Goal: Information Seeking & Learning: Understand process/instructions

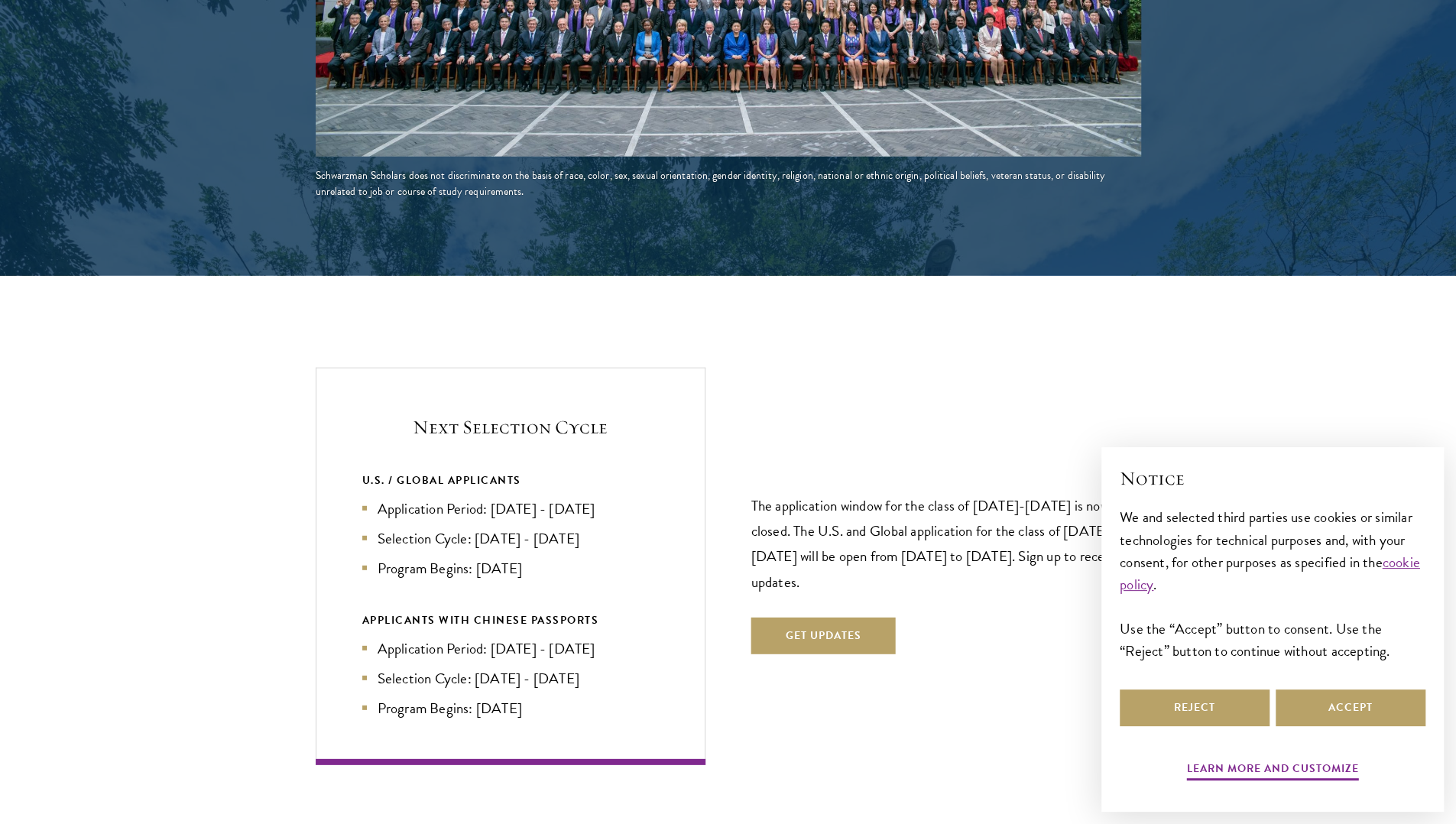
scroll to position [3093, 0]
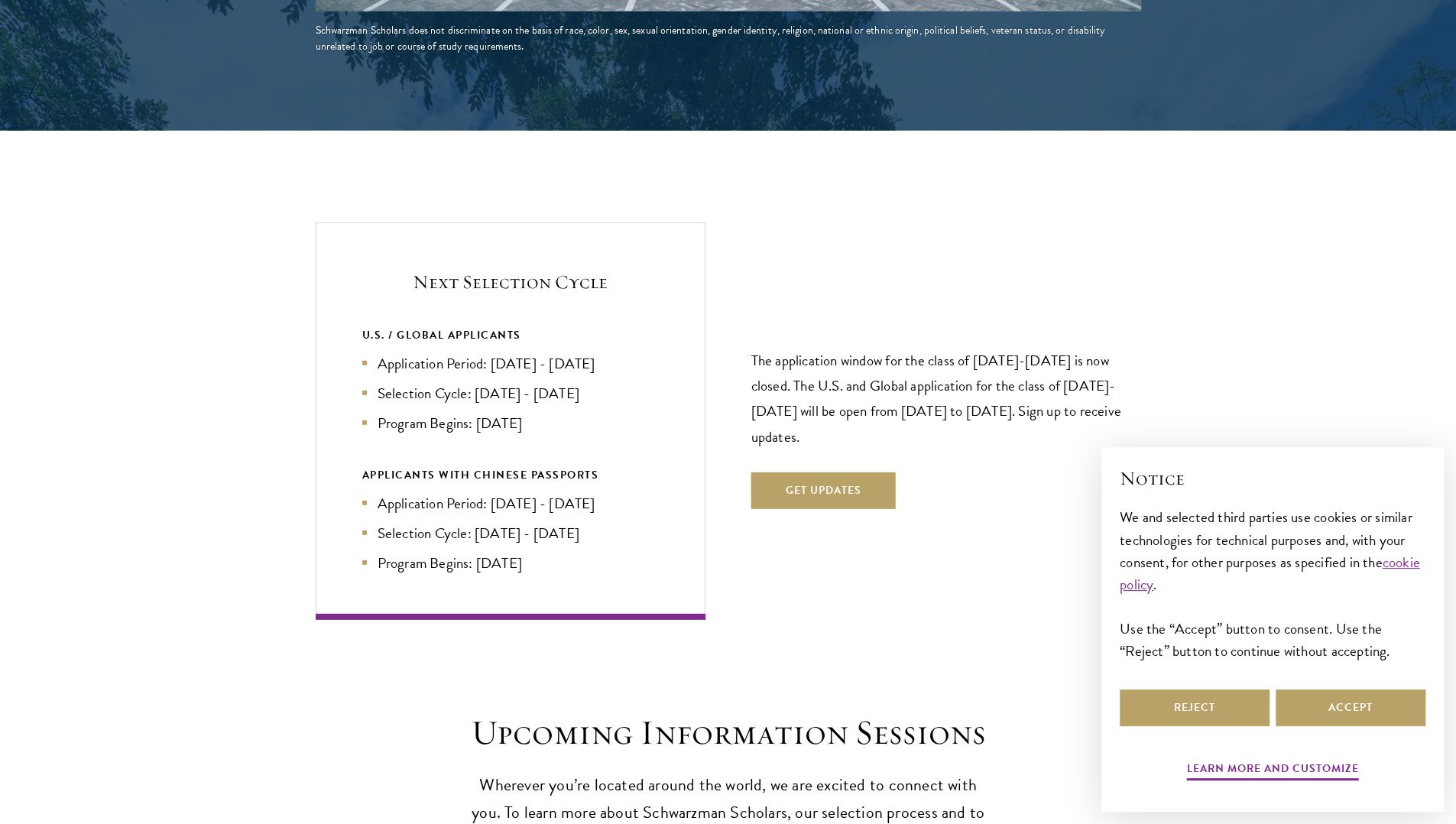
drag, startPoint x: 490, startPoint y: 322, endPoint x: 550, endPoint y: 383, distance: 85.6
click at [550, 383] on ul "Application Period: [DATE] - [DATE] Selection Cycle: [DATE] - [DATE] Program Be…" at bounding box center [511, 393] width 297 height 81
click at [550, 412] on li "Program Begins: [DATE]" at bounding box center [511, 423] width 297 height 22
drag, startPoint x: 538, startPoint y: 385, endPoint x: 479, endPoint y: 362, distance: 63.3
click at [479, 362] on ul "Application Period: [DATE] - [DATE] Selection Cycle: [DATE] - [DATE] Program Be…" at bounding box center [511, 393] width 297 height 81
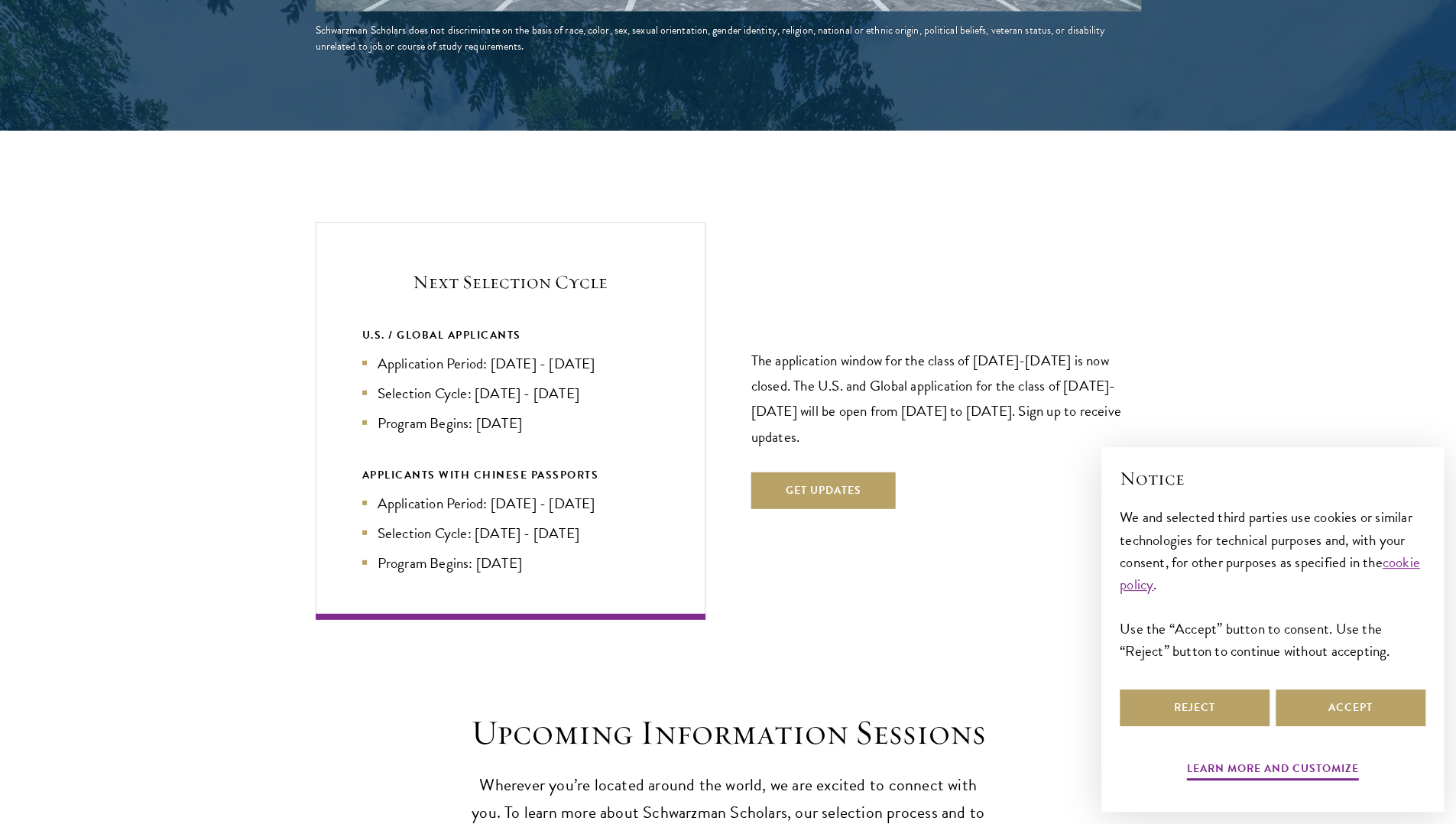
click at [479, 382] on li "Selection Cycle: [DATE] - [DATE]" at bounding box center [511, 393] width 297 height 22
drag, startPoint x: 479, startPoint y: 362, endPoint x: 548, endPoint y: 395, distance: 76.5
click at [548, 395] on ul "Application Period: [DATE] - [DATE] Selection Cycle: [DATE] - [DATE] Program Be…" at bounding box center [511, 393] width 297 height 81
click at [548, 412] on li "Program Begins: [DATE]" at bounding box center [511, 423] width 297 height 22
drag, startPoint x: 548, startPoint y: 395, endPoint x: 490, endPoint y: 367, distance: 64.4
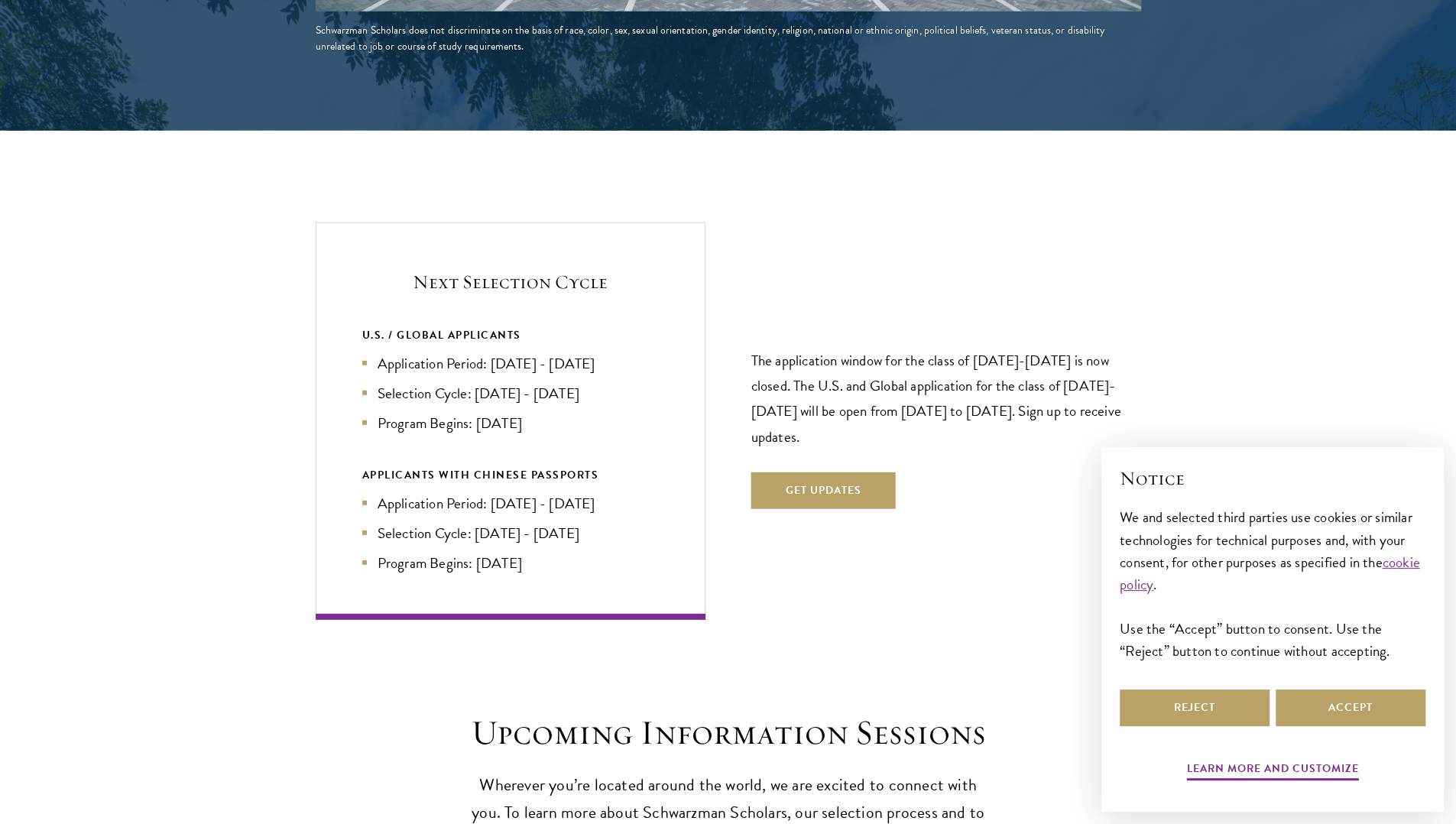
drag, startPoint x: 490, startPoint y: 367, endPoint x: 477, endPoint y: 359, distance: 15.3
click at [477, 382] on li "Selection Cycle: [DATE] - [DATE]" at bounding box center [511, 393] width 297 height 22
click at [572, 352] on li "Application Period: [DATE] - [DATE]" at bounding box center [511, 363] width 297 height 22
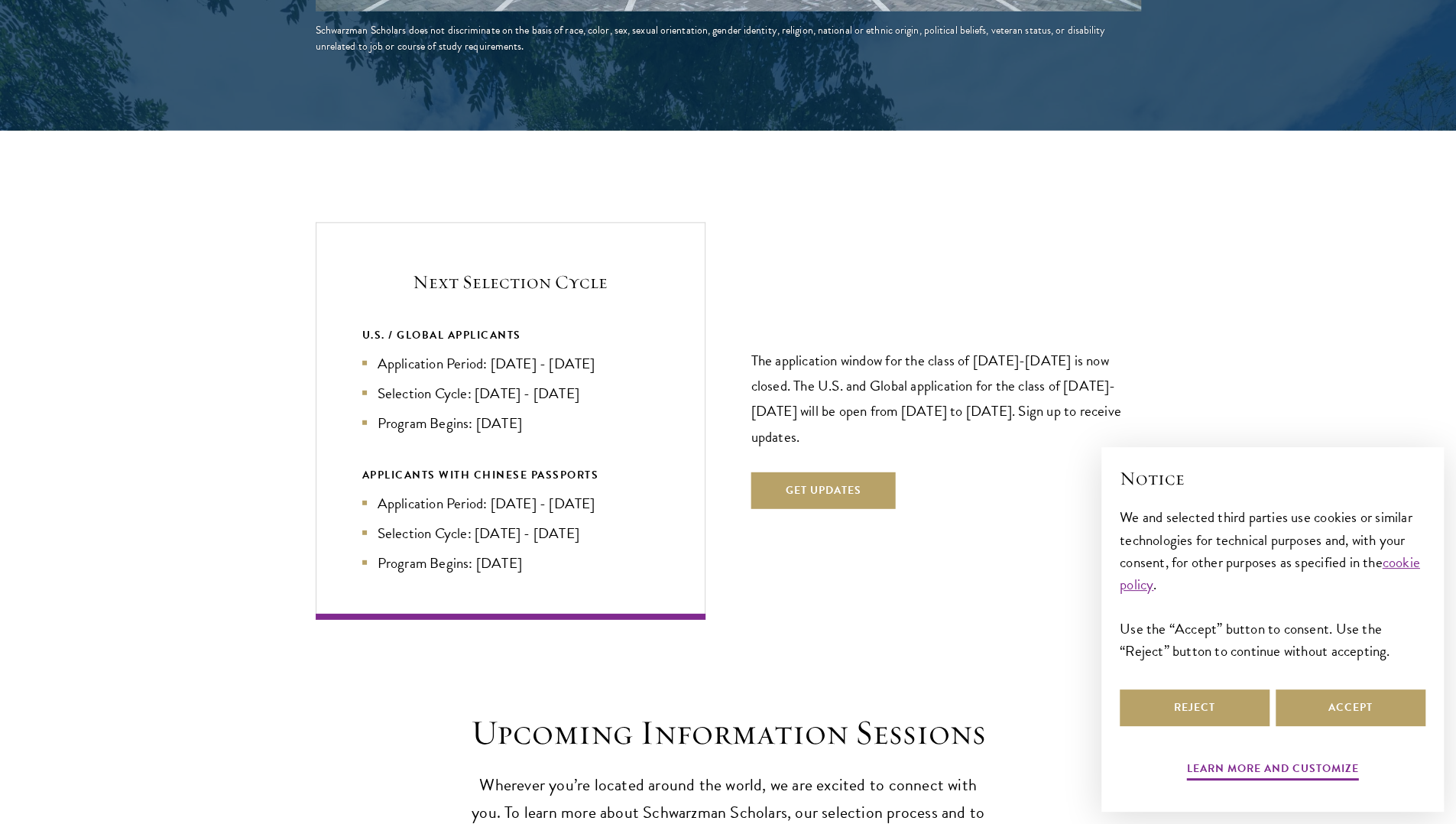
click at [594, 382] on li "Selection Cycle: [DATE] - [DATE]" at bounding box center [511, 393] width 297 height 22
click at [590, 492] on li "Application Period: [DATE] - [DATE]" at bounding box center [511, 503] width 297 height 22
click at [625, 551] on li "Program Begins: [DATE]" at bounding box center [511, 562] width 297 height 22
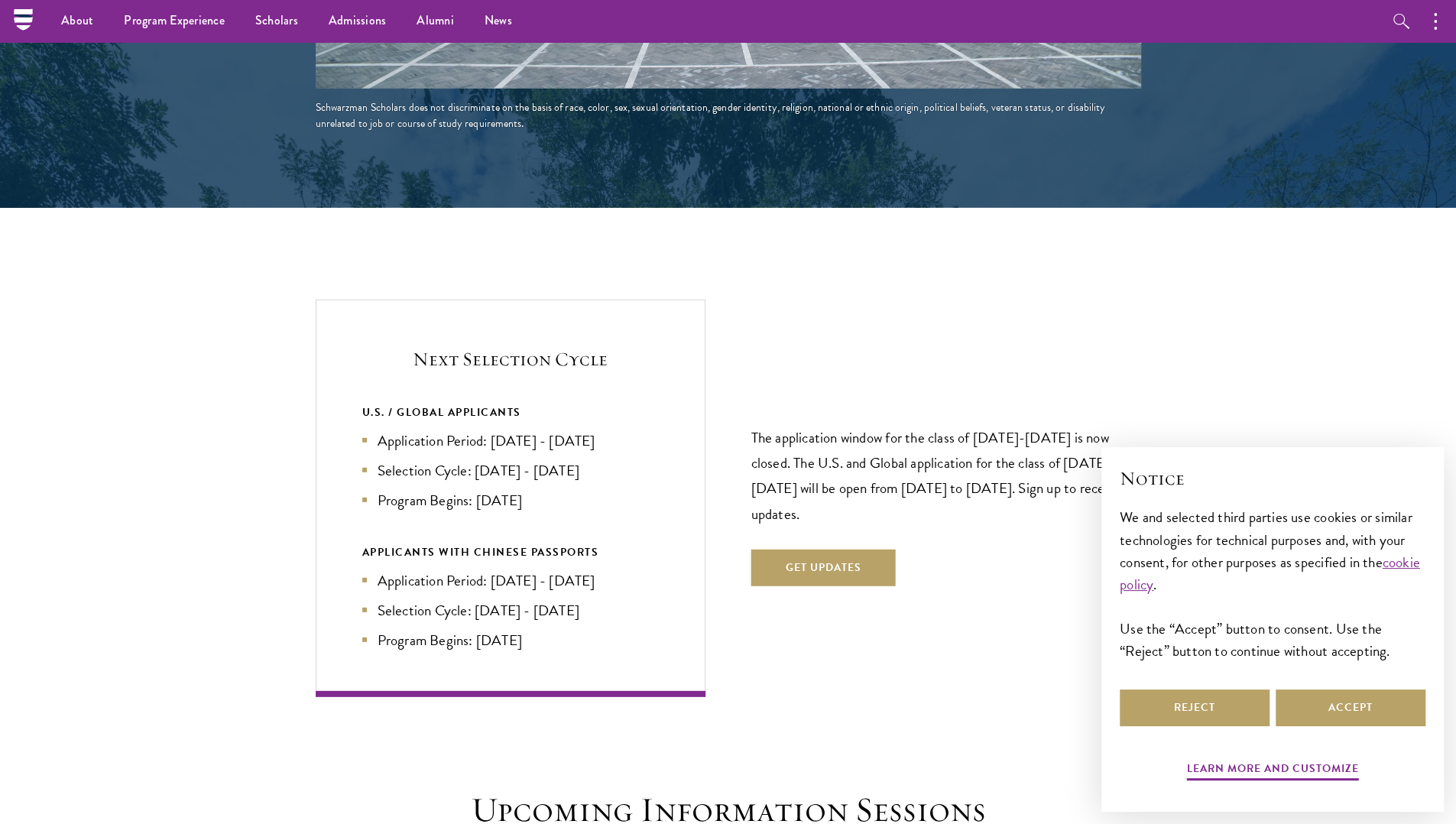
scroll to position [3015, 0]
click at [1020, 455] on p "The application window for the class of [DATE]-[DATE] is now closed. The U.S. a…" at bounding box center [945, 475] width 389 height 101
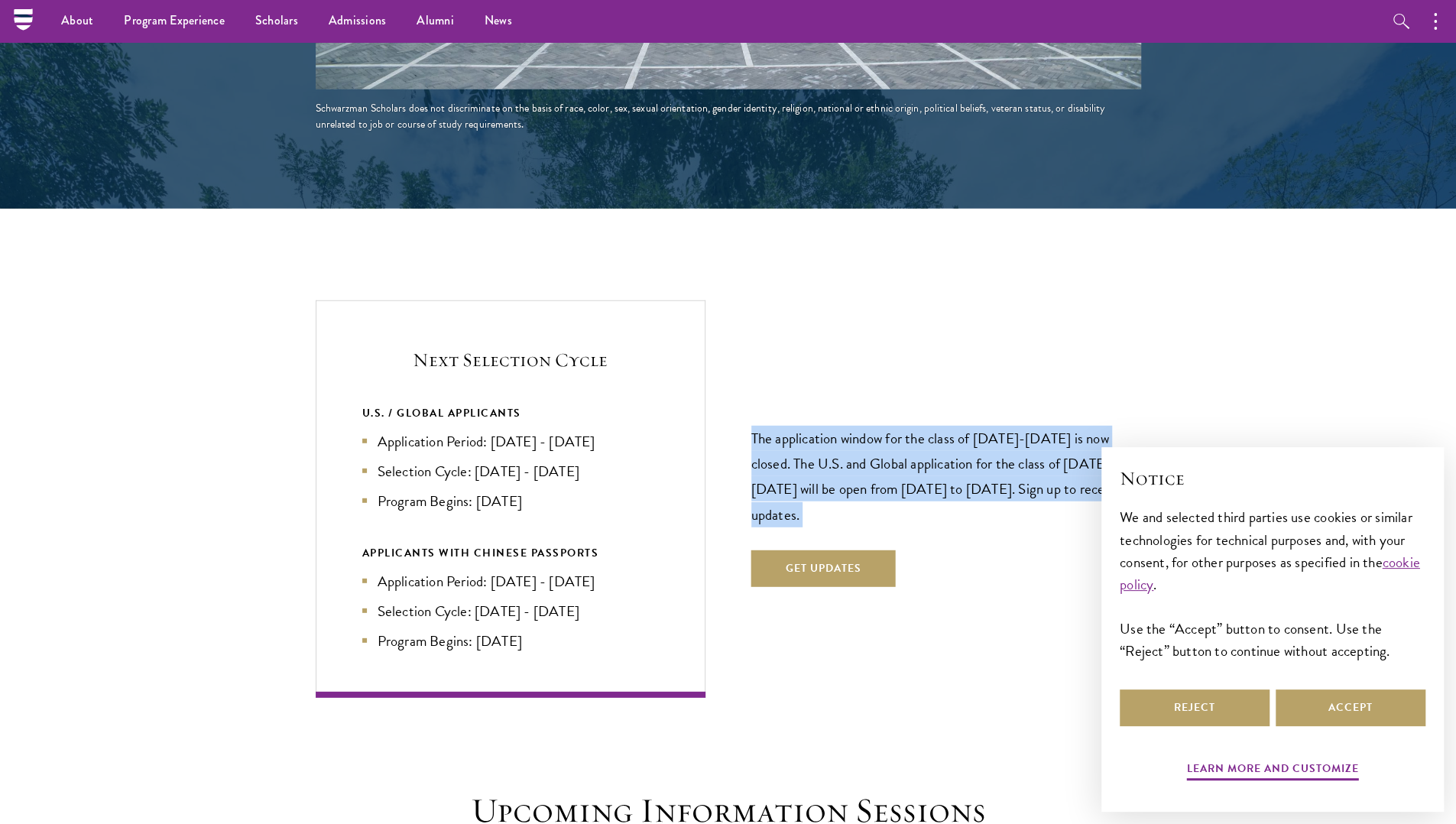
click at [1020, 455] on p "The application window for the class of [DATE]-[DATE] is now closed. The U.S. a…" at bounding box center [945, 475] width 389 height 101
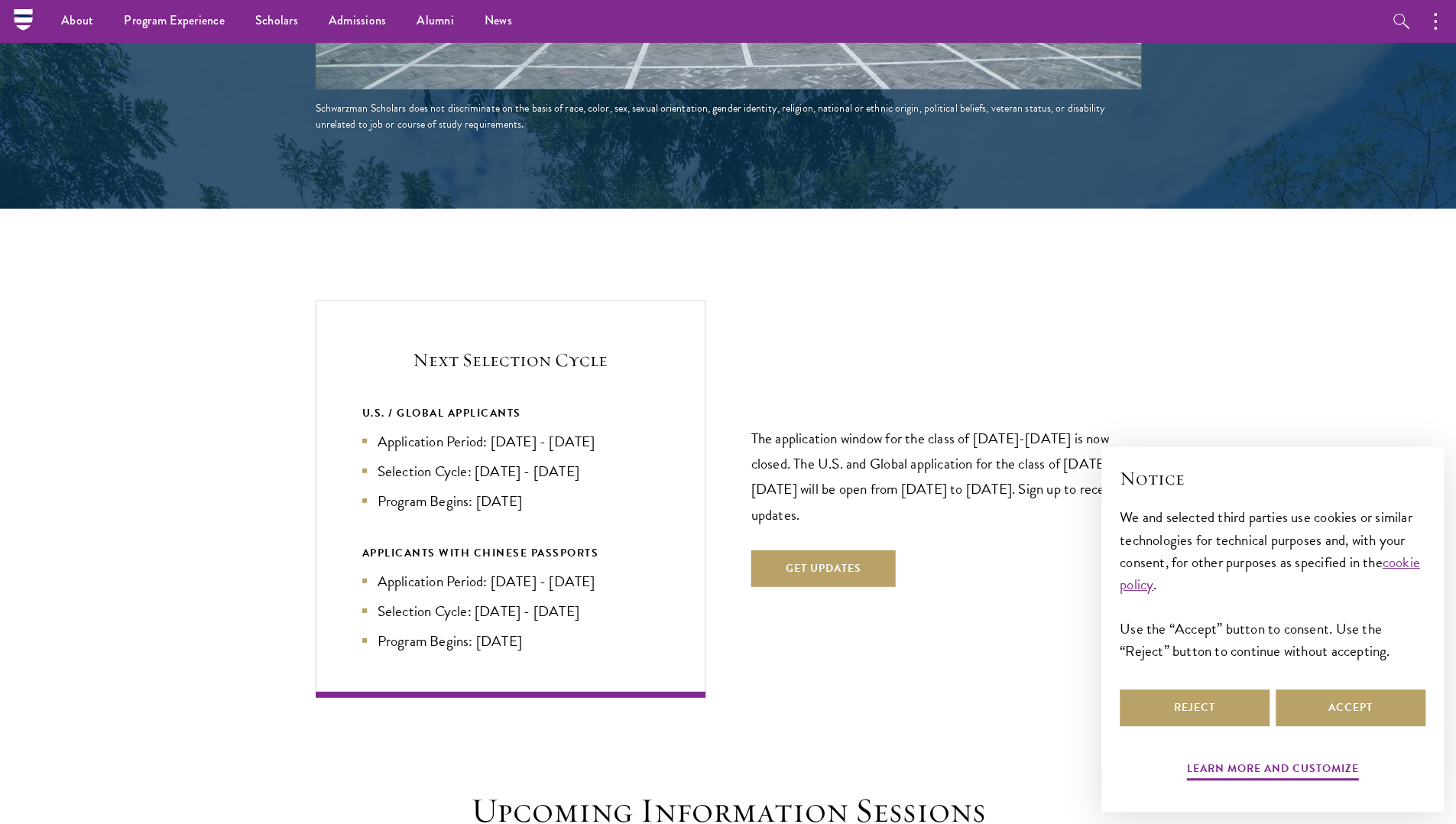
click at [1052, 514] on div "The application window for the class of [DATE]-[DATE] is now closed. The U.S. a…" at bounding box center [945, 498] width 389 height 266
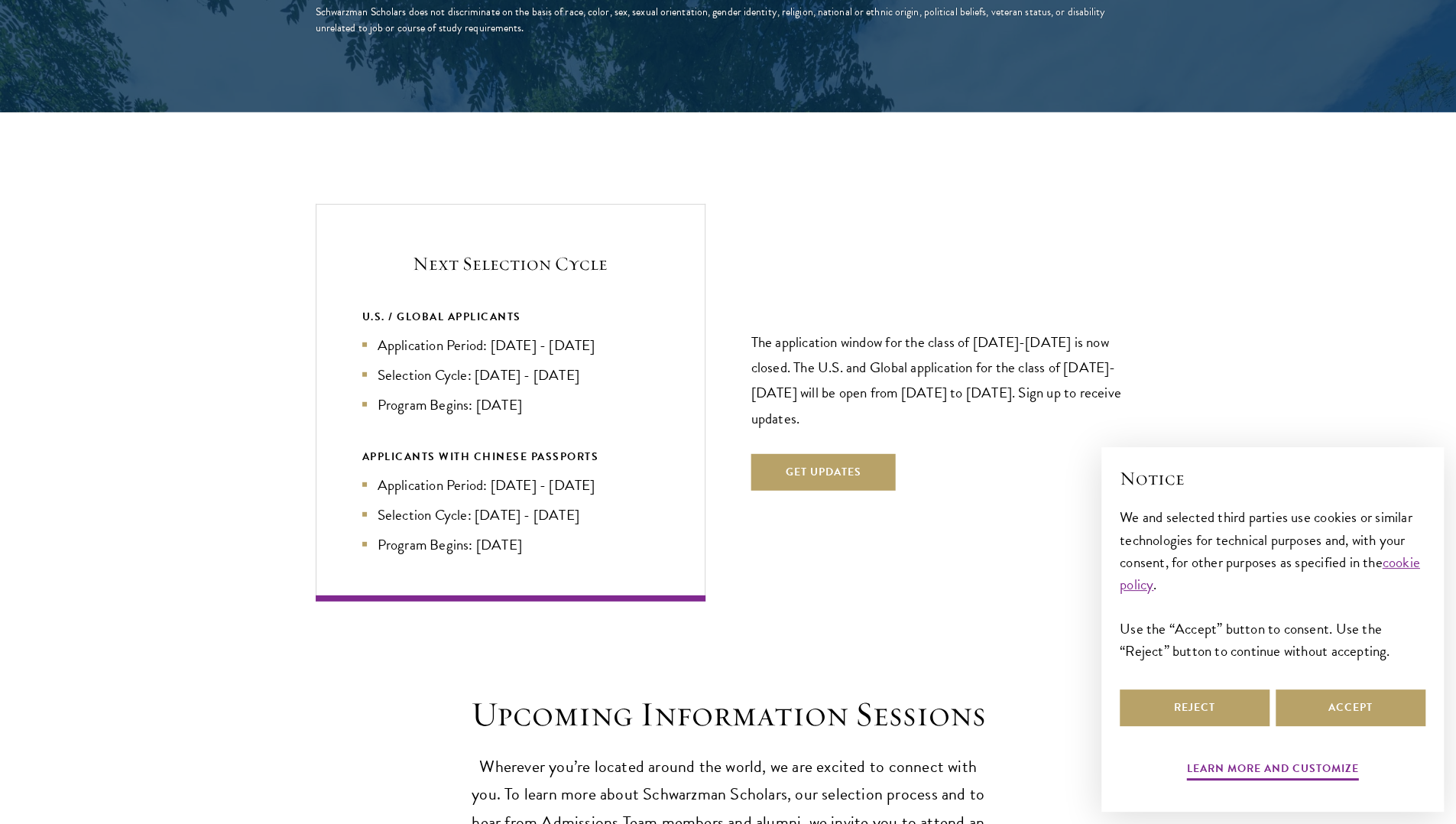
scroll to position [3112, 0]
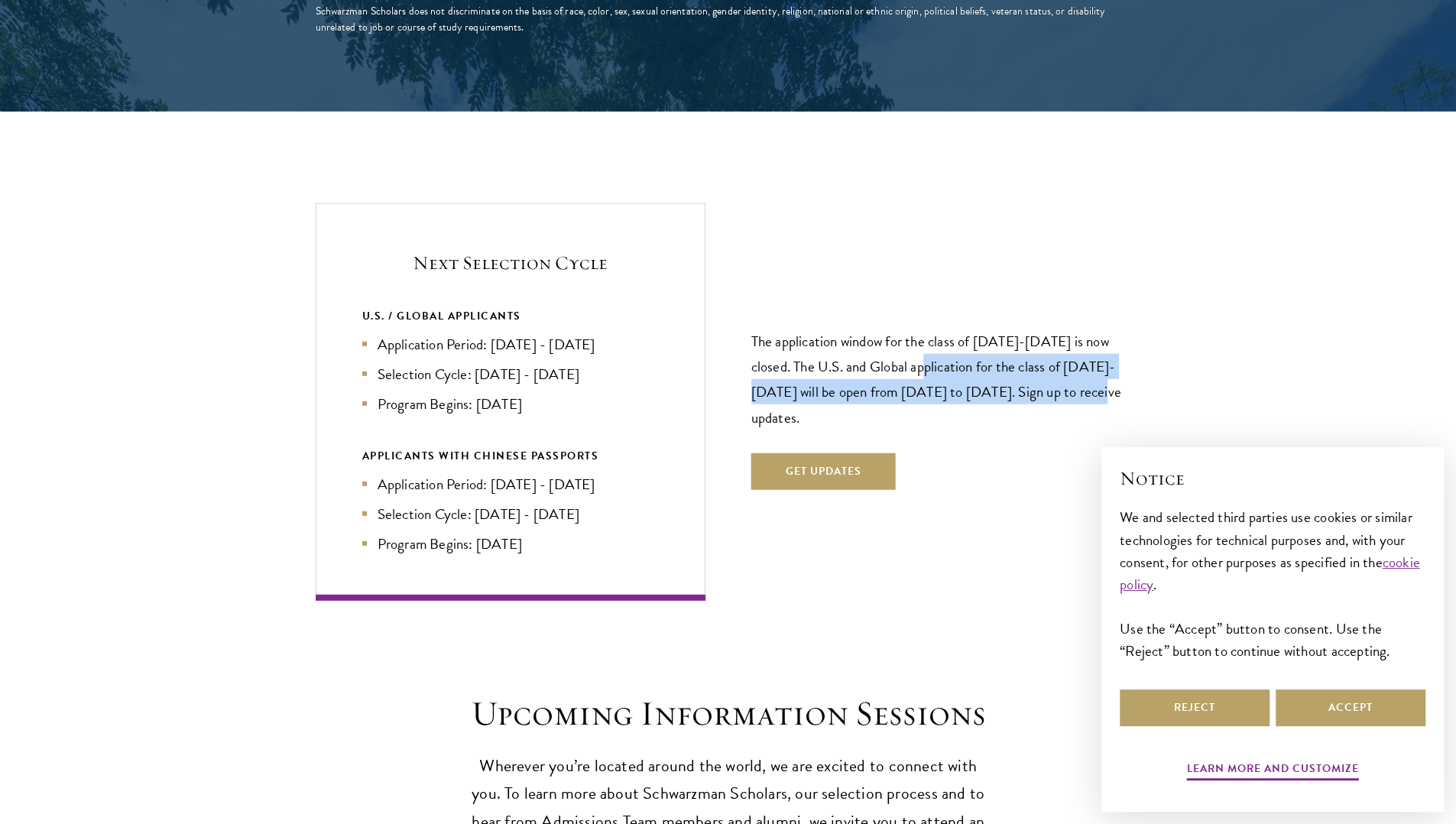
drag, startPoint x: 900, startPoint y: 327, endPoint x: 1071, endPoint y: 363, distance: 174.7
click at [1071, 363] on p "The application window for the class of [DATE]-[DATE] is now closed. The U.S. a…" at bounding box center [945, 378] width 389 height 101
drag, startPoint x: 1048, startPoint y: 376, endPoint x: 741, endPoint y: 340, distance: 309.1
click at [741, 340] on div "Next Selection Cycle U.S. / GLOBAL APPLICANTS Application Period: [DATE] - [DAT…" at bounding box center [728, 401] width 825 height 397
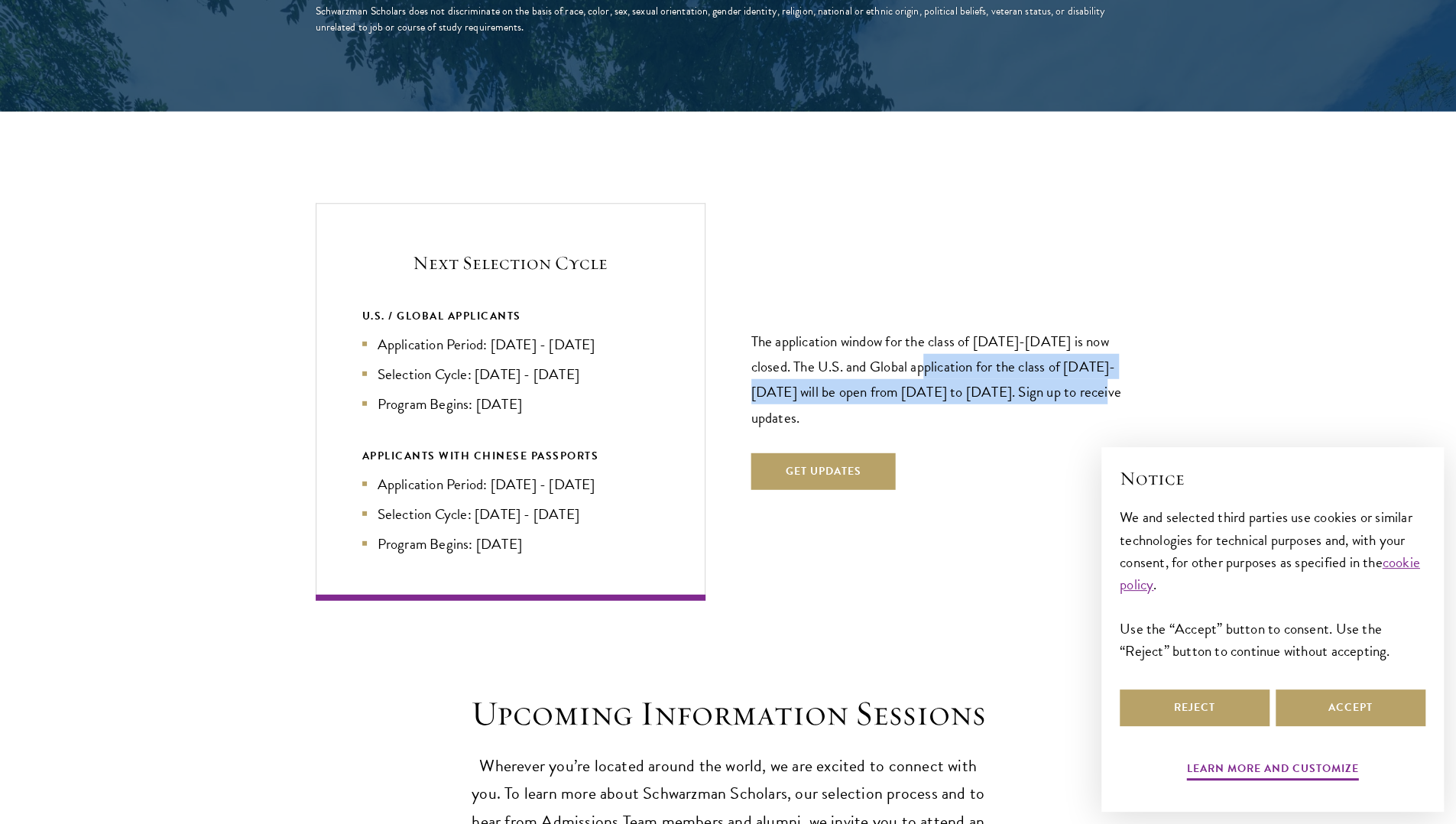
click at [741, 340] on div "Next Selection Cycle U.S. / GLOBAL APPLICANTS Application Period: [DATE] - [DAT…" at bounding box center [728, 401] width 825 height 397
drag, startPoint x: 755, startPoint y: 330, endPoint x: 822, endPoint y: 392, distance: 91.3
click at [822, 392] on p "The application window for the class of [DATE]-[DATE] is now closed. The U.S. a…" at bounding box center [945, 378] width 389 height 101
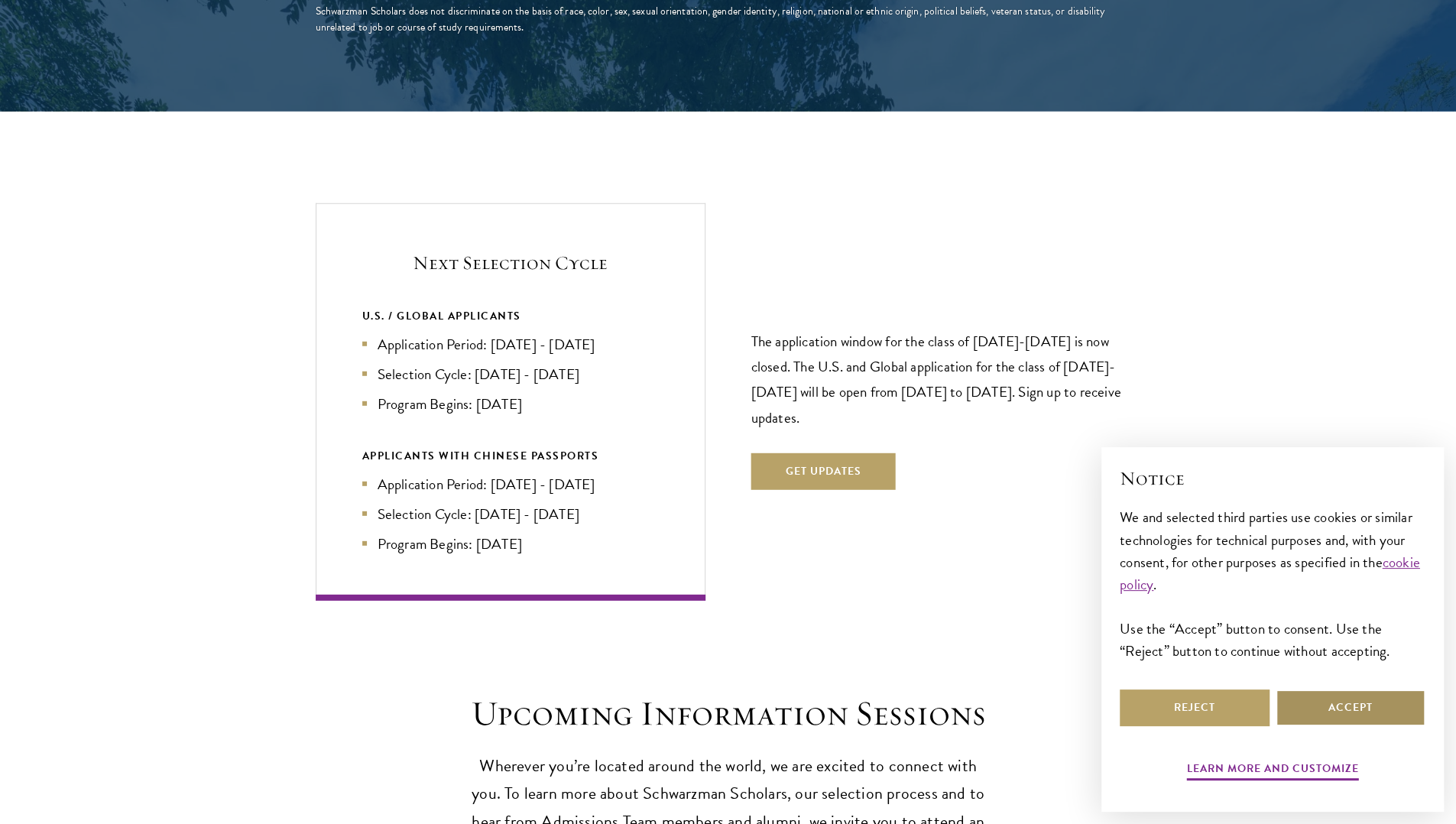
click at [1319, 700] on button "Accept" at bounding box center [1351, 707] width 150 height 37
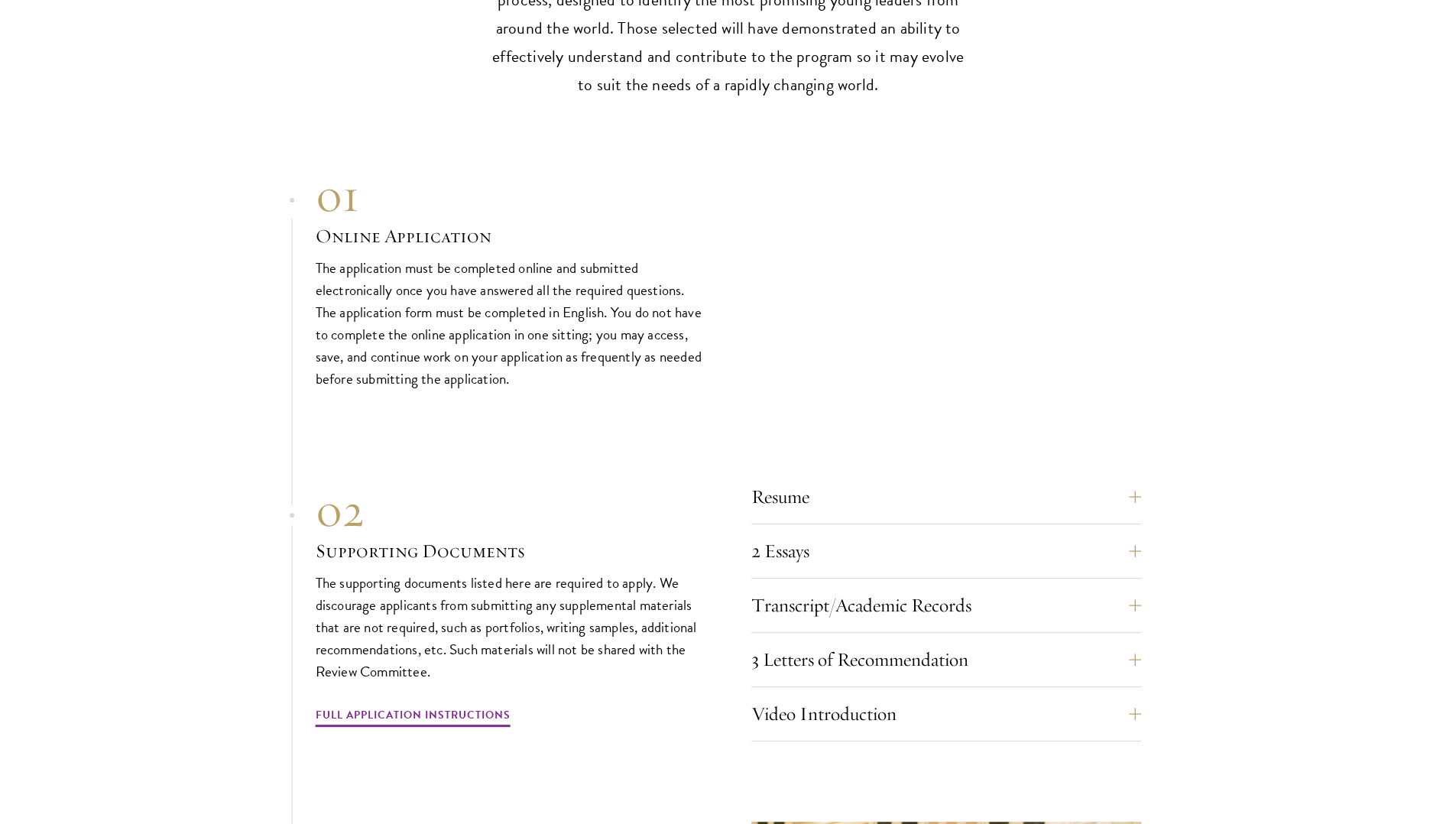
scroll to position [4649, 0]
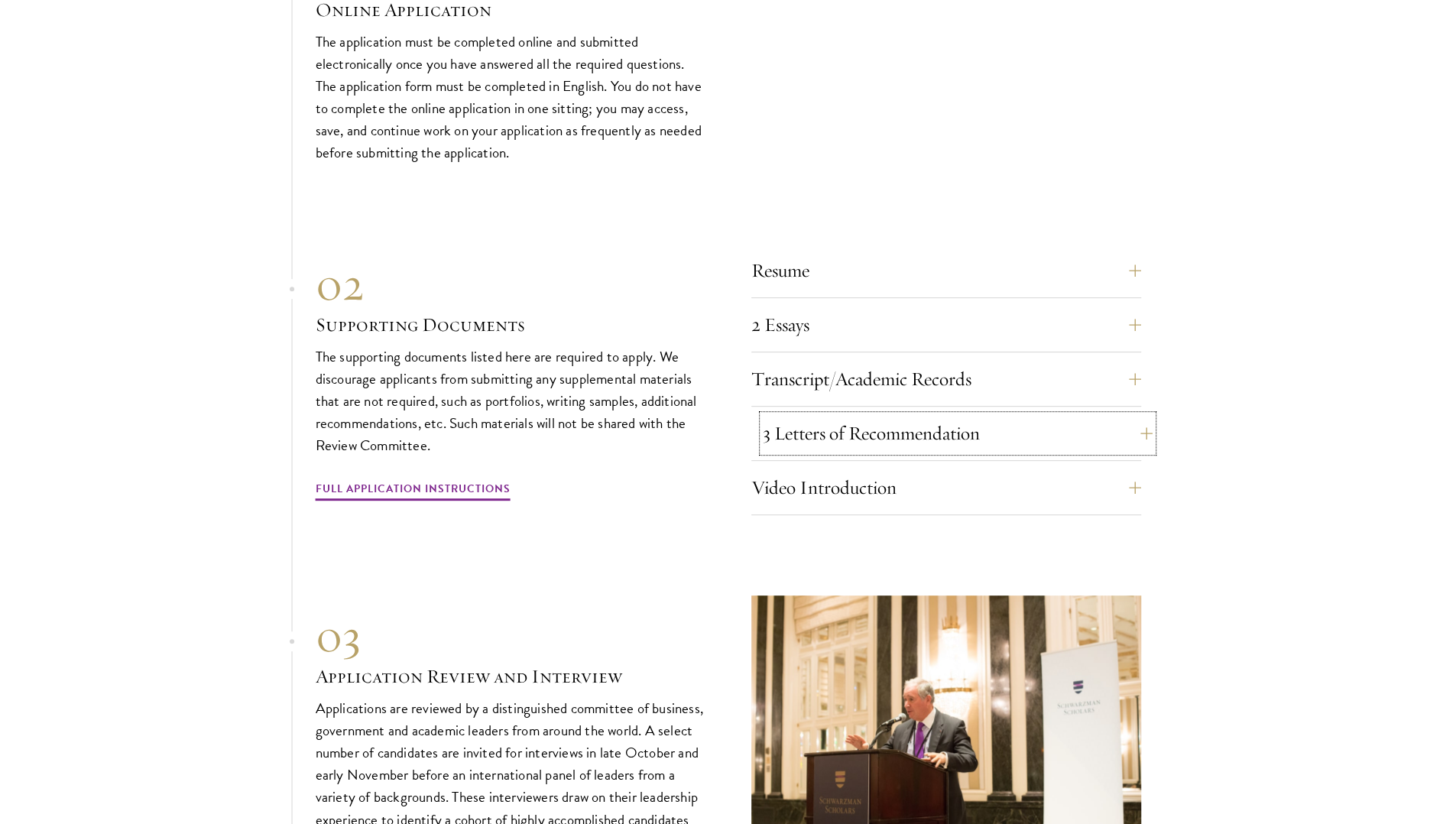
click at [853, 415] on button "3 Letters of Recommendation" at bounding box center [956, 434] width 389 height 37
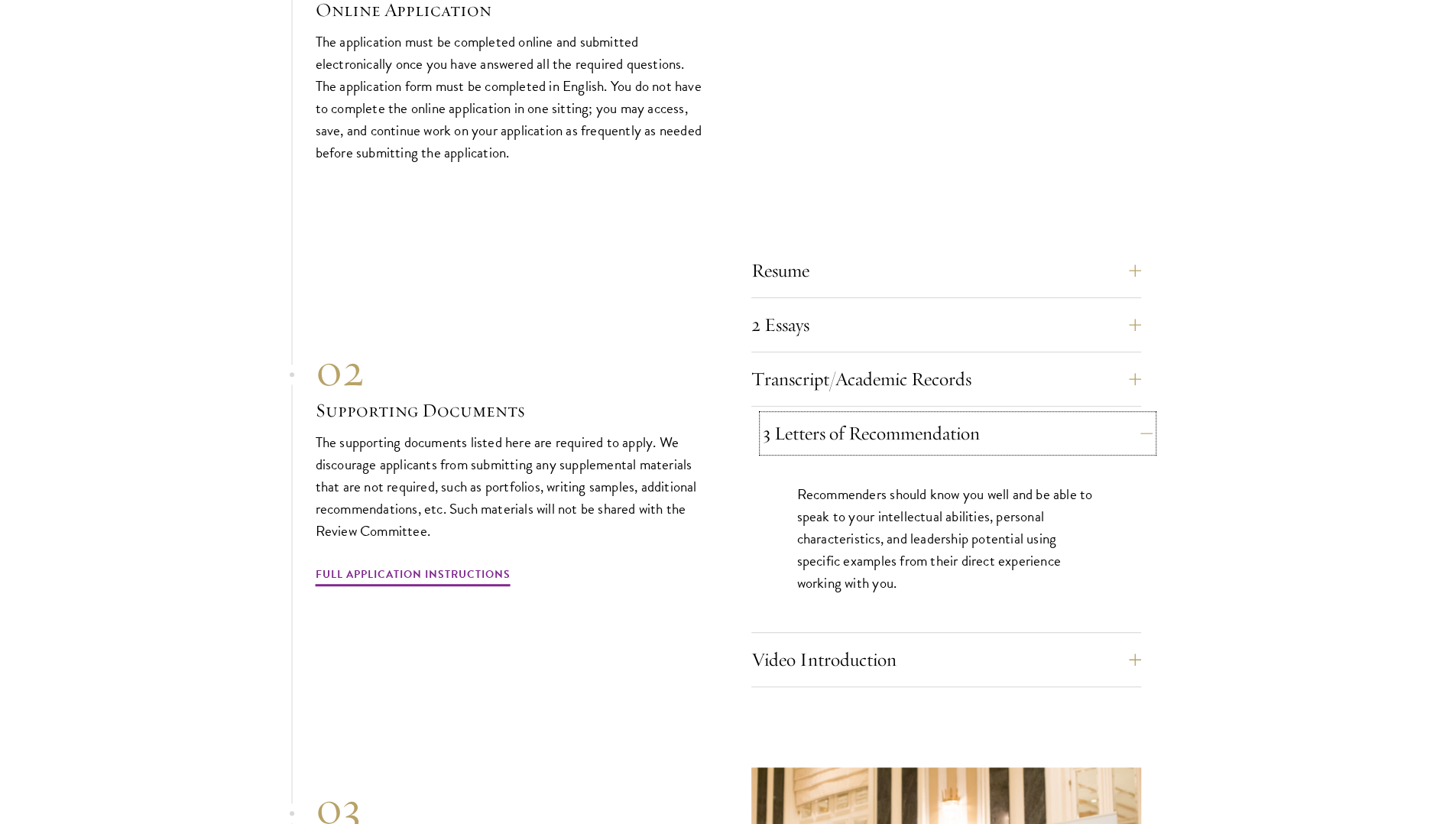
click at [883, 415] on button "3 Letters of Recommendation" at bounding box center [956, 434] width 389 height 37
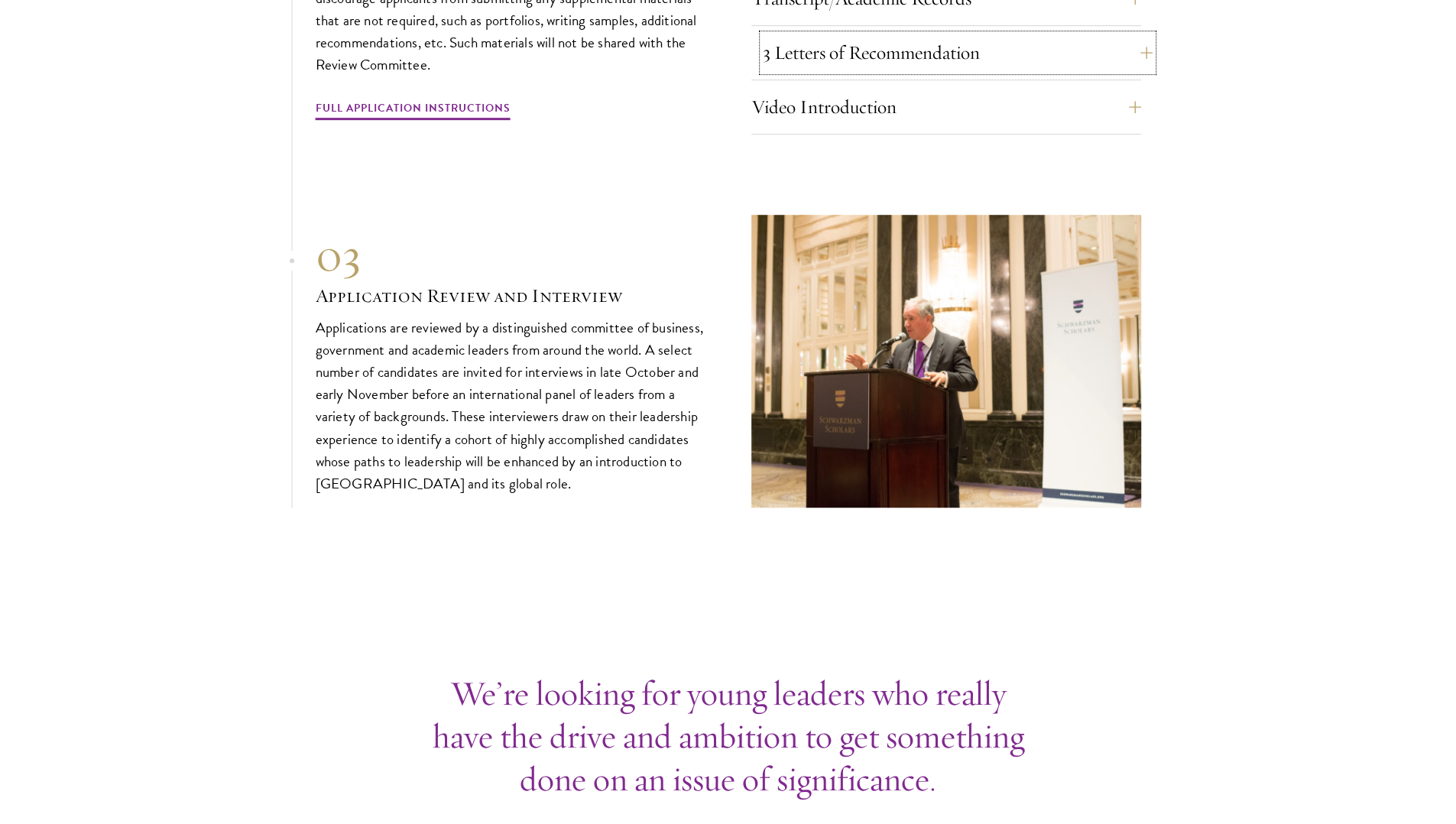
scroll to position [5030, 0]
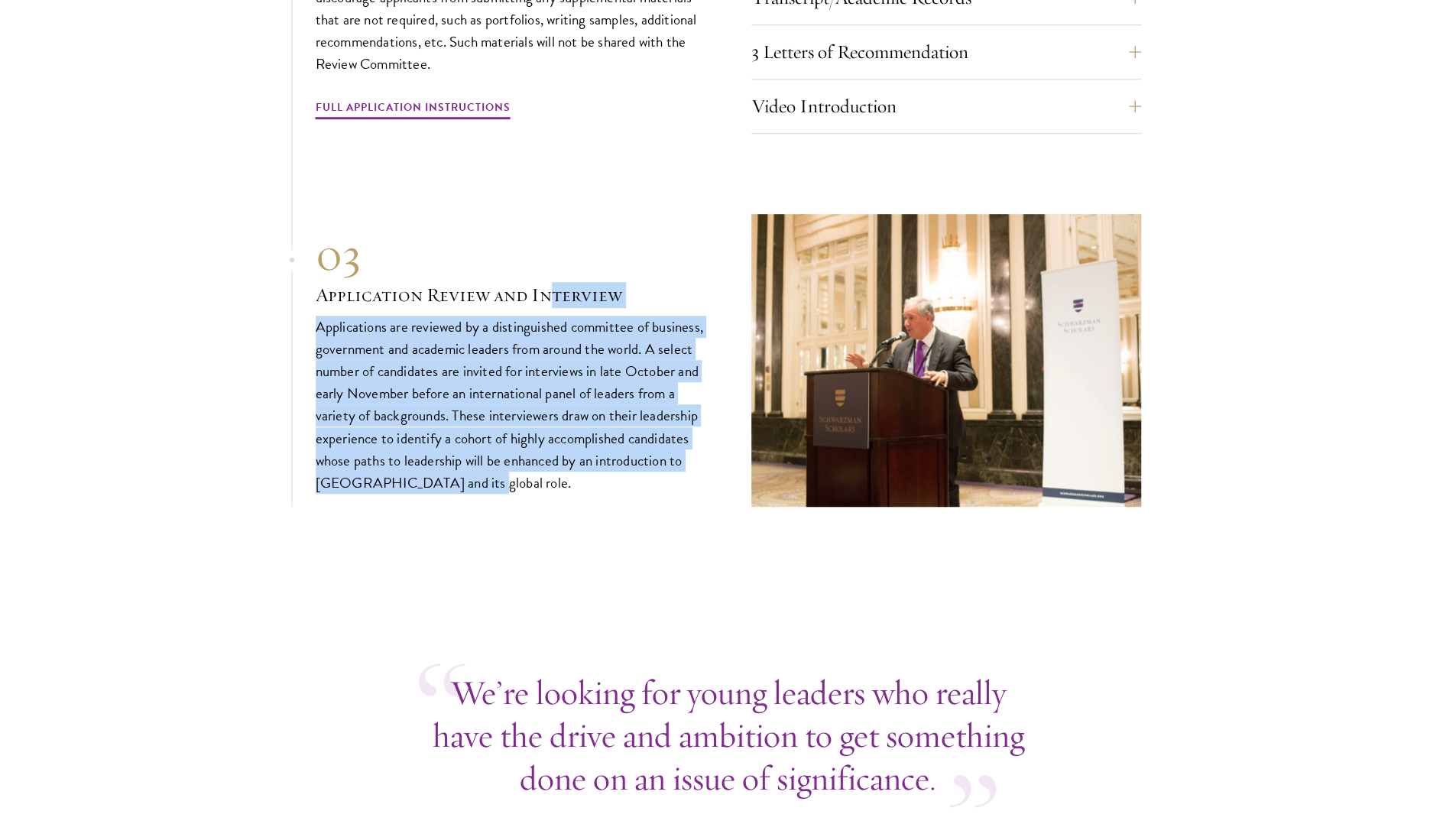
drag, startPoint x: 555, startPoint y: 267, endPoint x: 665, endPoint y: 446, distance: 210.1
click at [665, 446] on div "03 Application Review and Interview Applications are reviewed by a distinguishe…" at bounding box center [510, 360] width 389 height 266
click at [665, 446] on p "Applications are reviewed by a distinguished committee of business, government …" at bounding box center [510, 404] width 389 height 178
drag, startPoint x: 665, startPoint y: 446, endPoint x: 427, endPoint y: 247, distance: 310.2
click at [427, 247] on div "03 Application Review and Interview Applications are reviewed by a distinguishe…" at bounding box center [510, 360] width 389 height 266
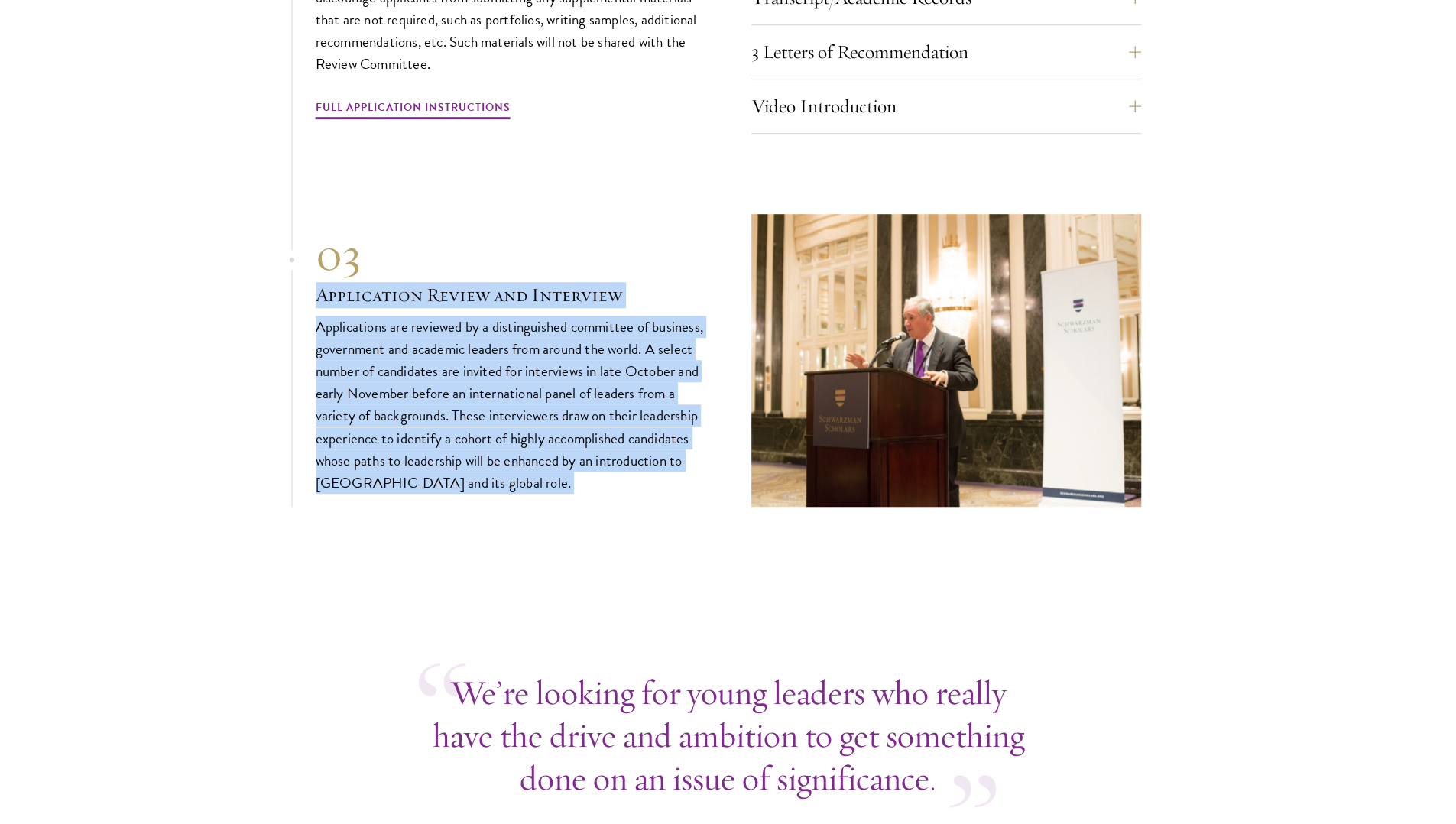
click at [427, 247] on div "03" at bounding box center [510, 253] width 389 height 55
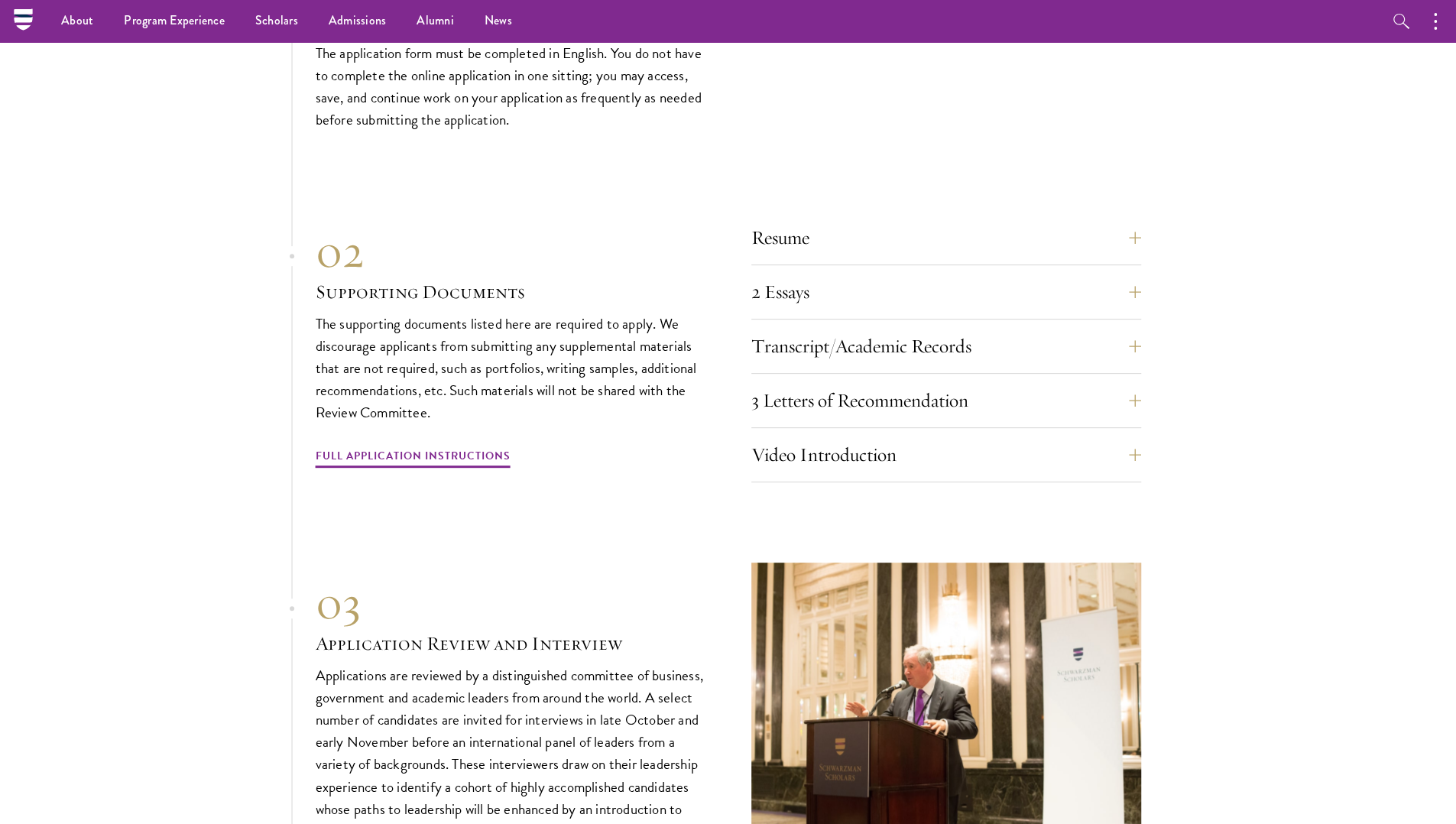
scroll to position [4680, 0]
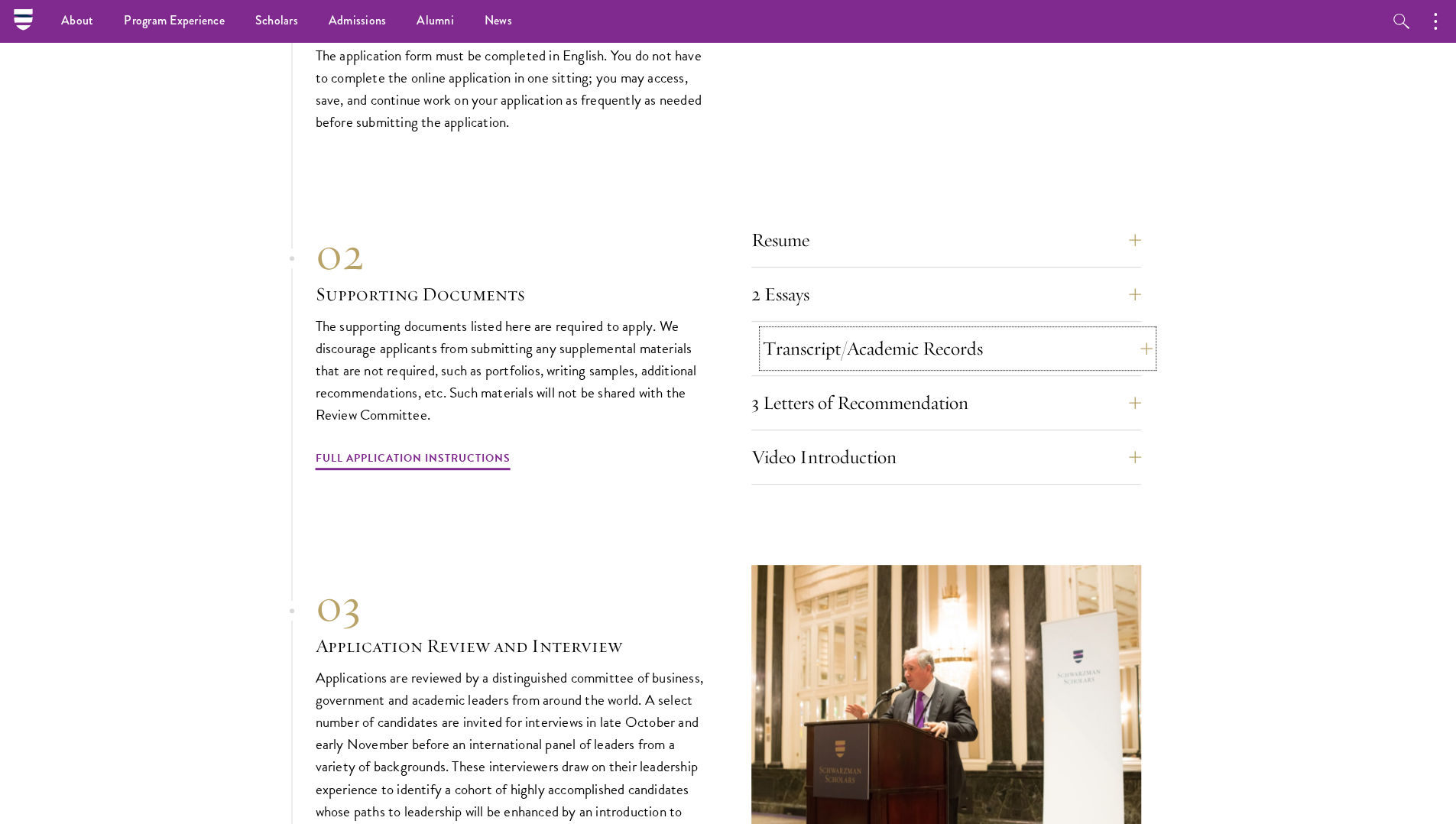
click at [837, 330] on button "Transcript/Academic Records" at bounding box center [956, 349] width 389 height 37
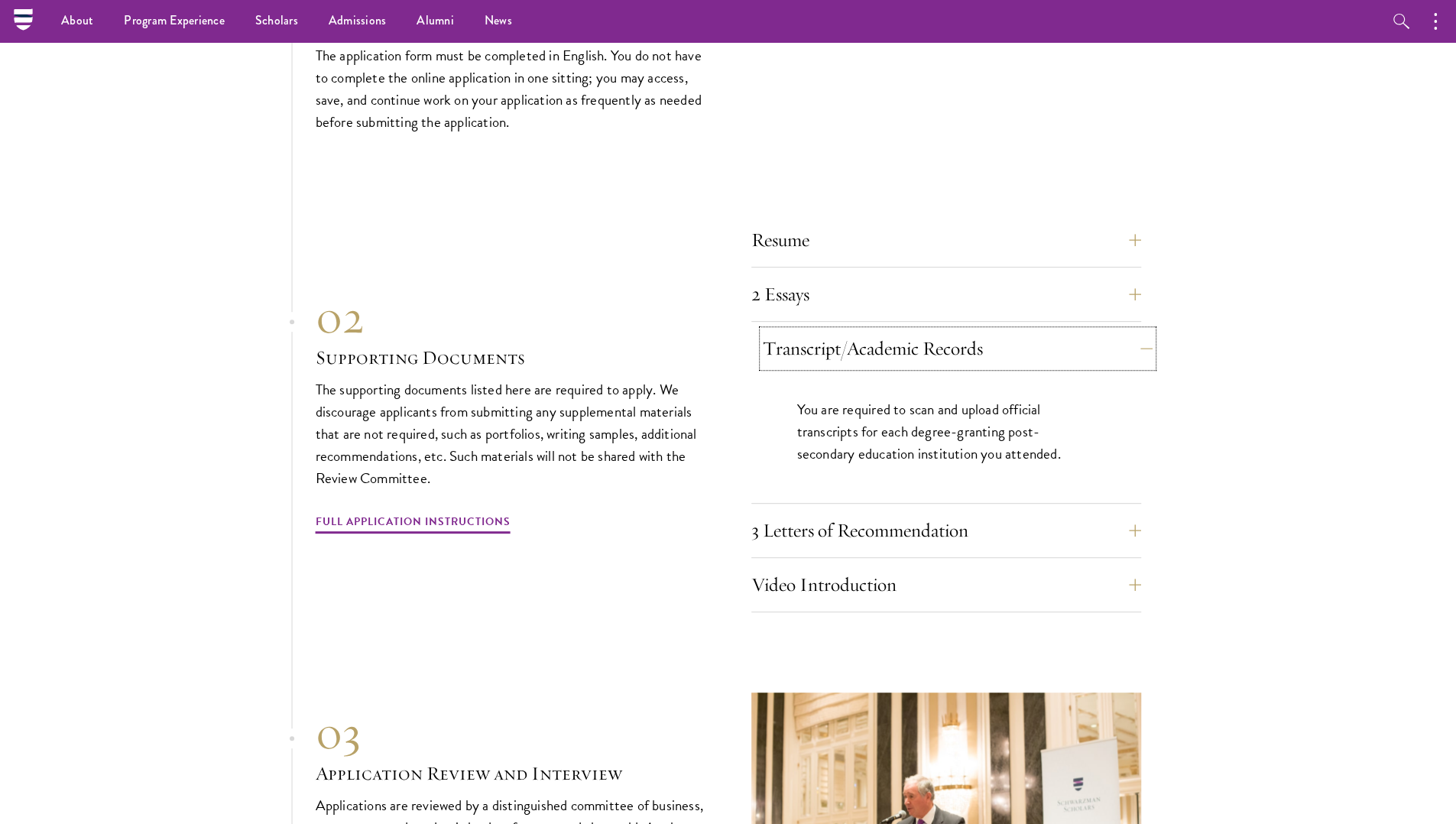
click at [912, 330] on button "Transcript/Academic Records" at bounding box center [956, 349] width 389 height 37
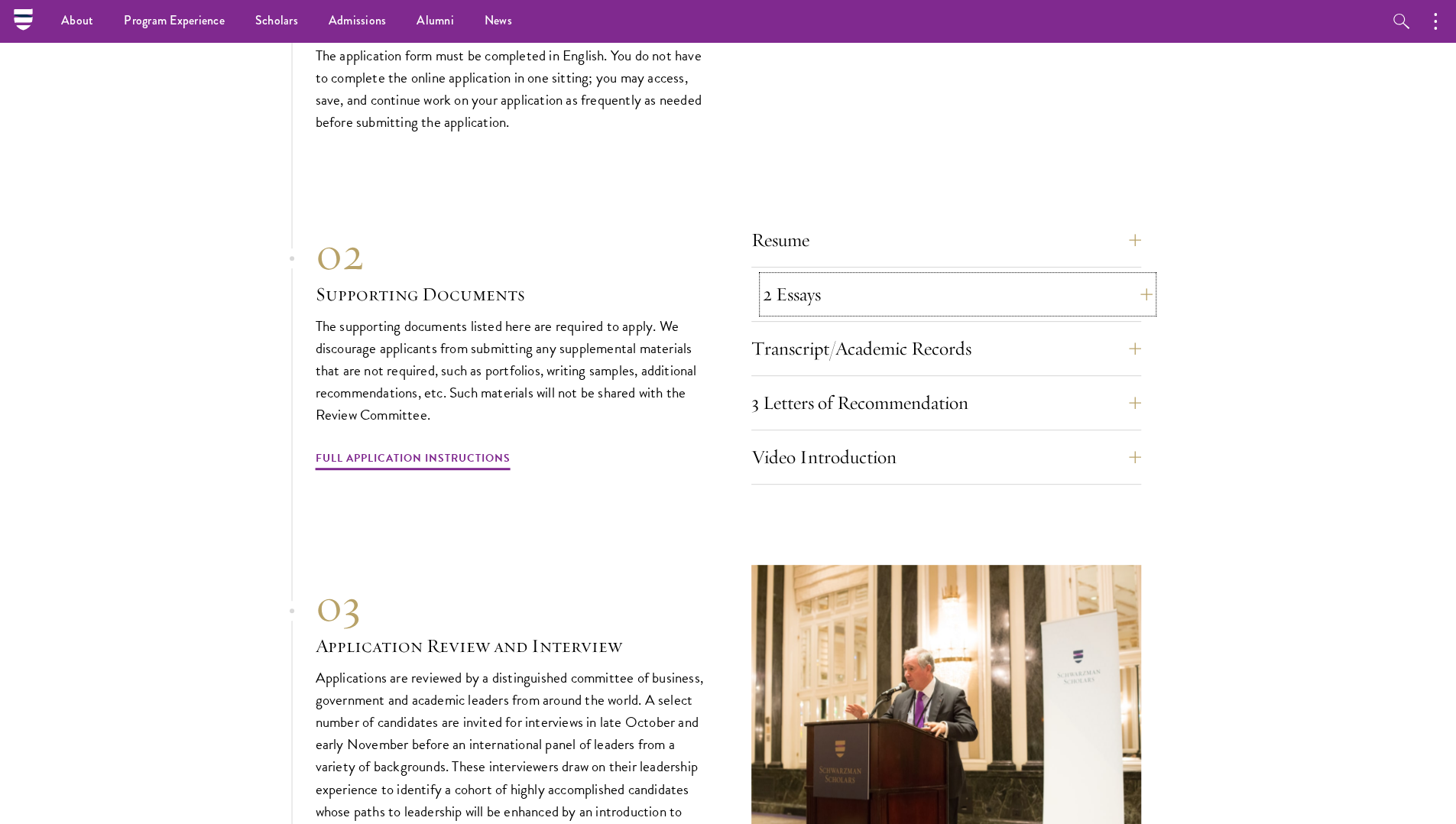
click at [916, 276] on button "2 Essays" at bounding box center [956, 294] width 389 height 37
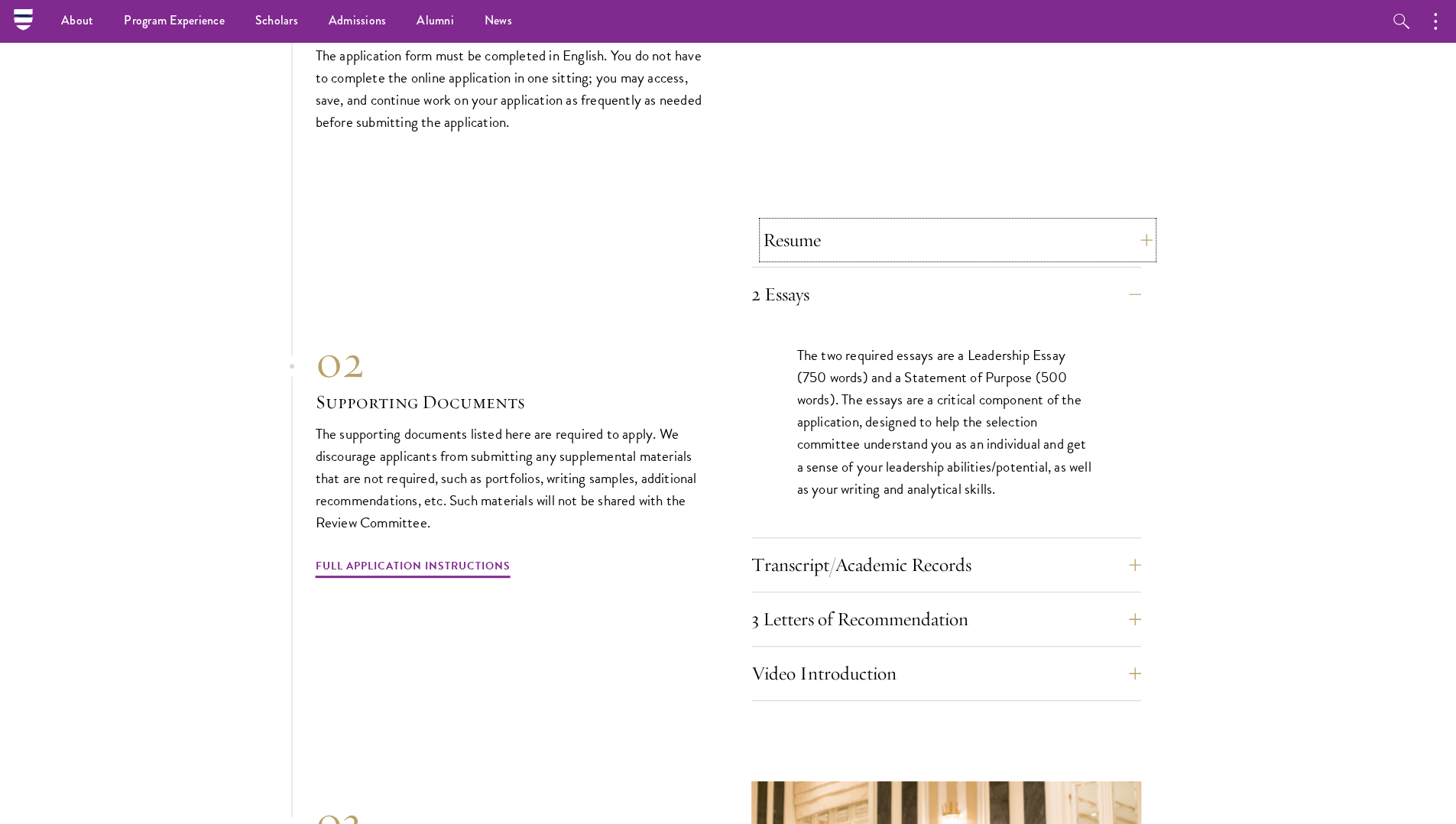
click at [932, 222] on button "Resume" at bounding box center [956, 240] width 389 height 37
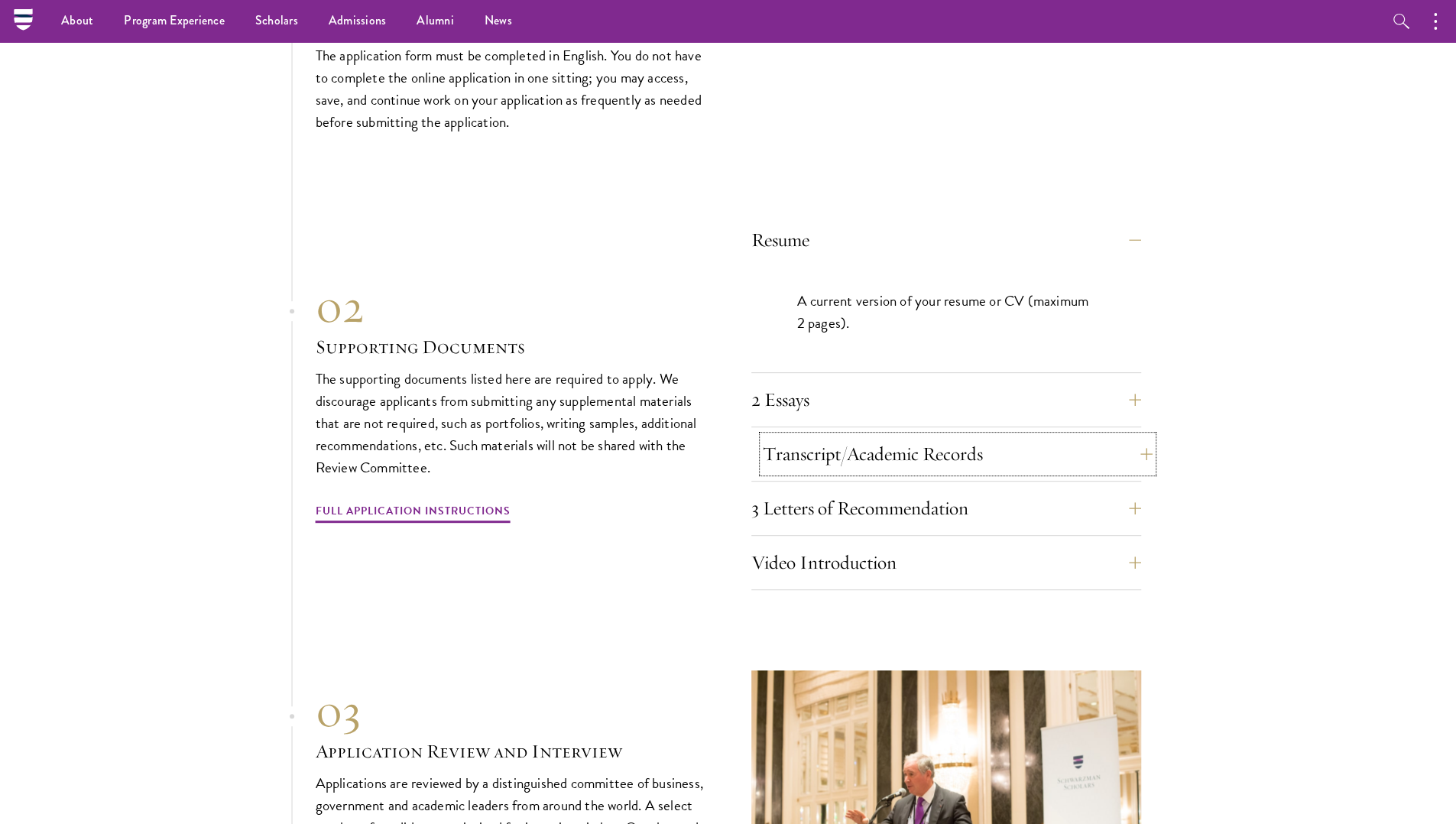
click at [931, 436] on button "Transcript/Academic Records" at bounding box center [956, 454] width 389 height 37
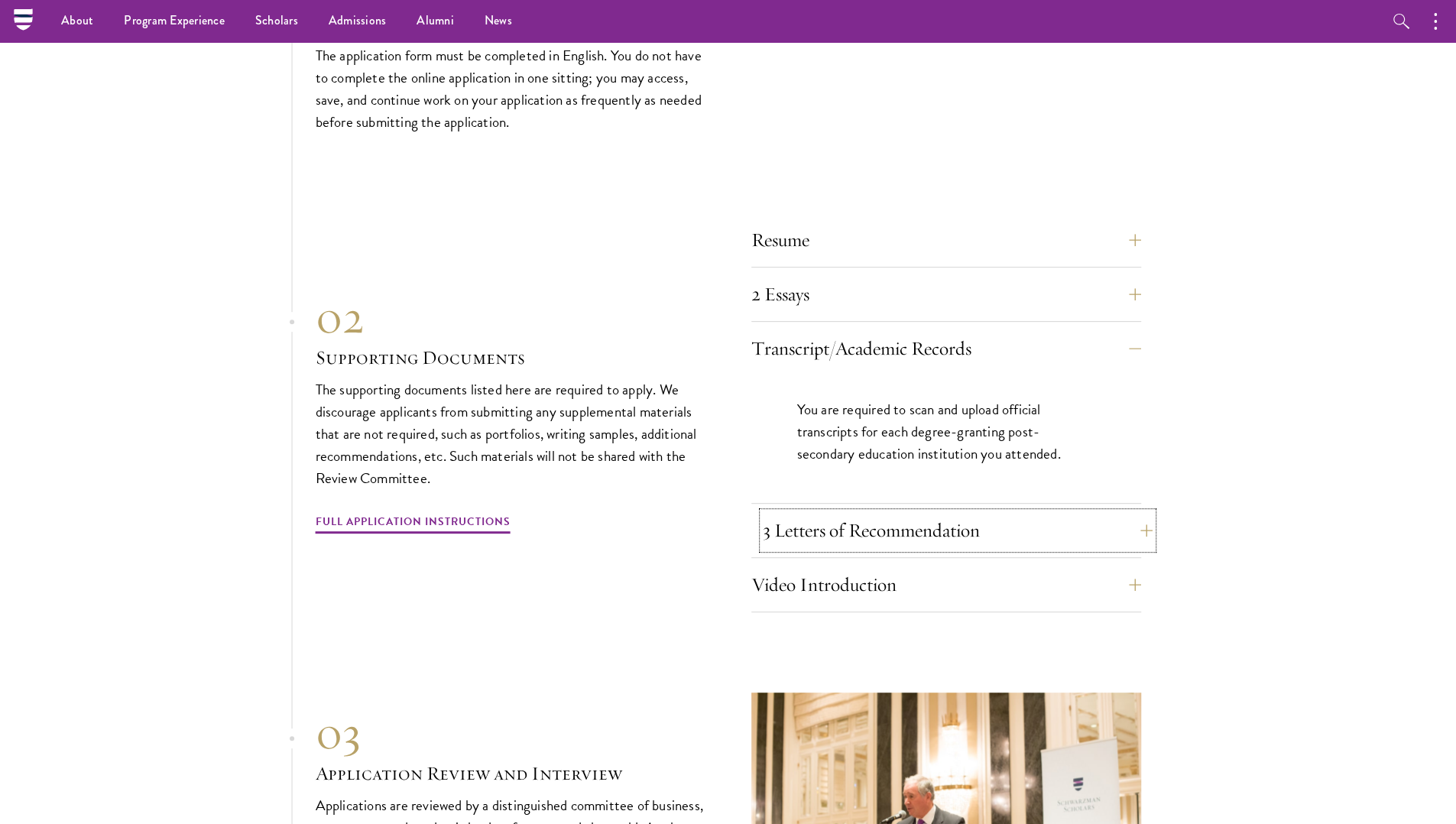
click at [959, 511] on button "3 Letters of Recommendation" at bounding box center [956, 530] width 389 height 37
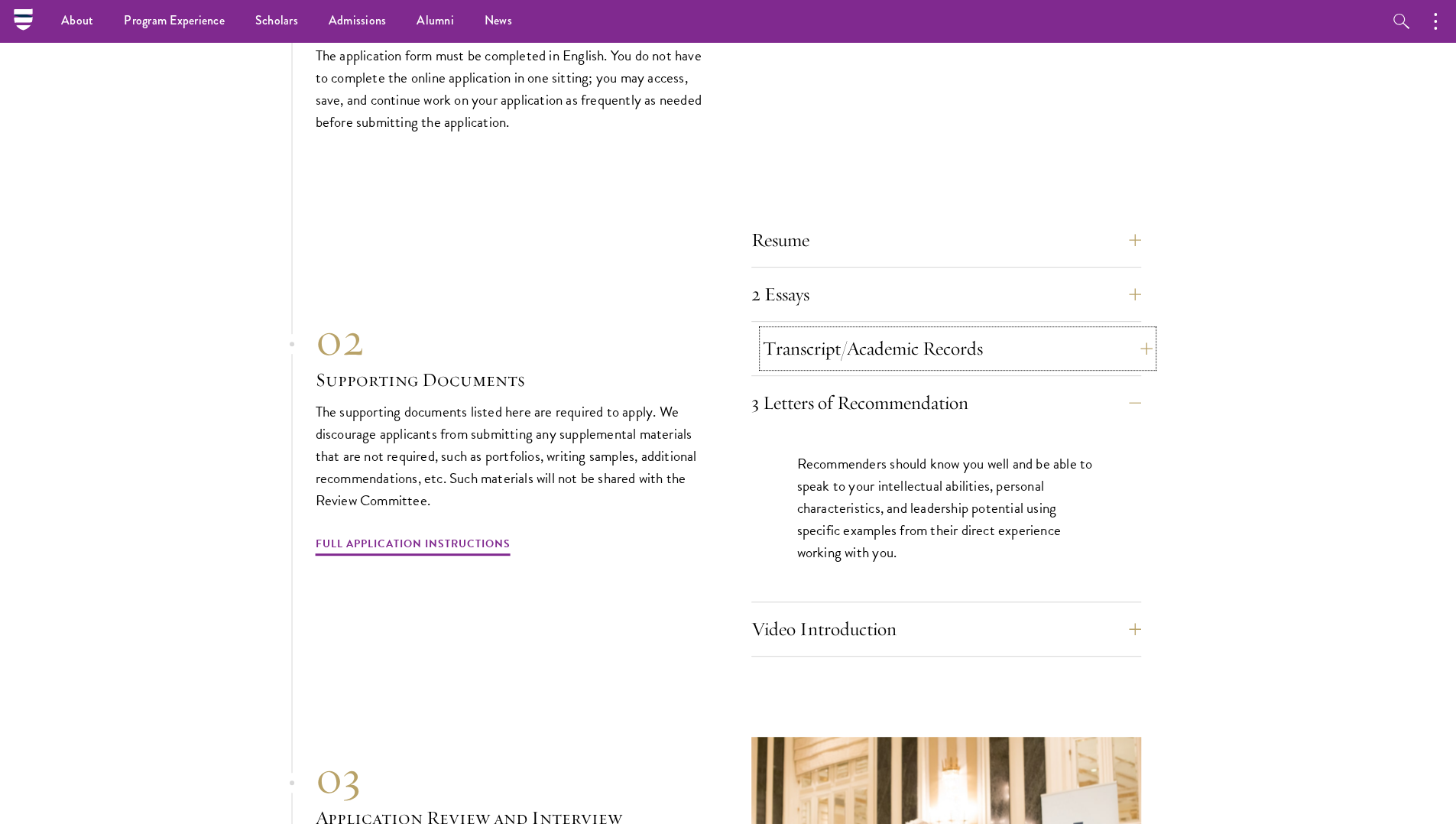
click at [932, 332] on button "Transcript/Academic Records" at bounding box center [956, 349] width 389 height 37
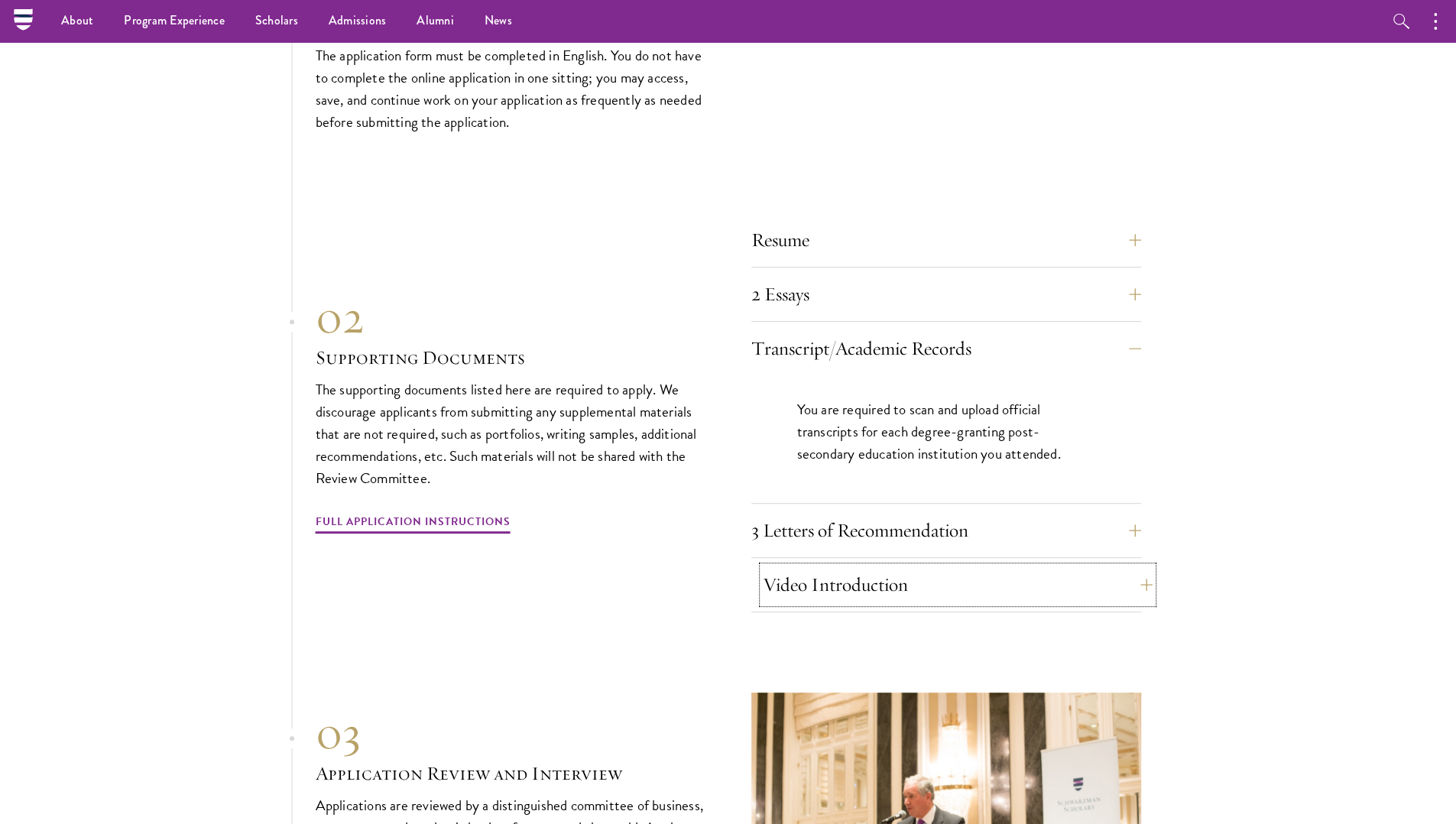
click at [980, 566] on button "Video Introduction" at bounding box center [956, 584] width 389 height 37
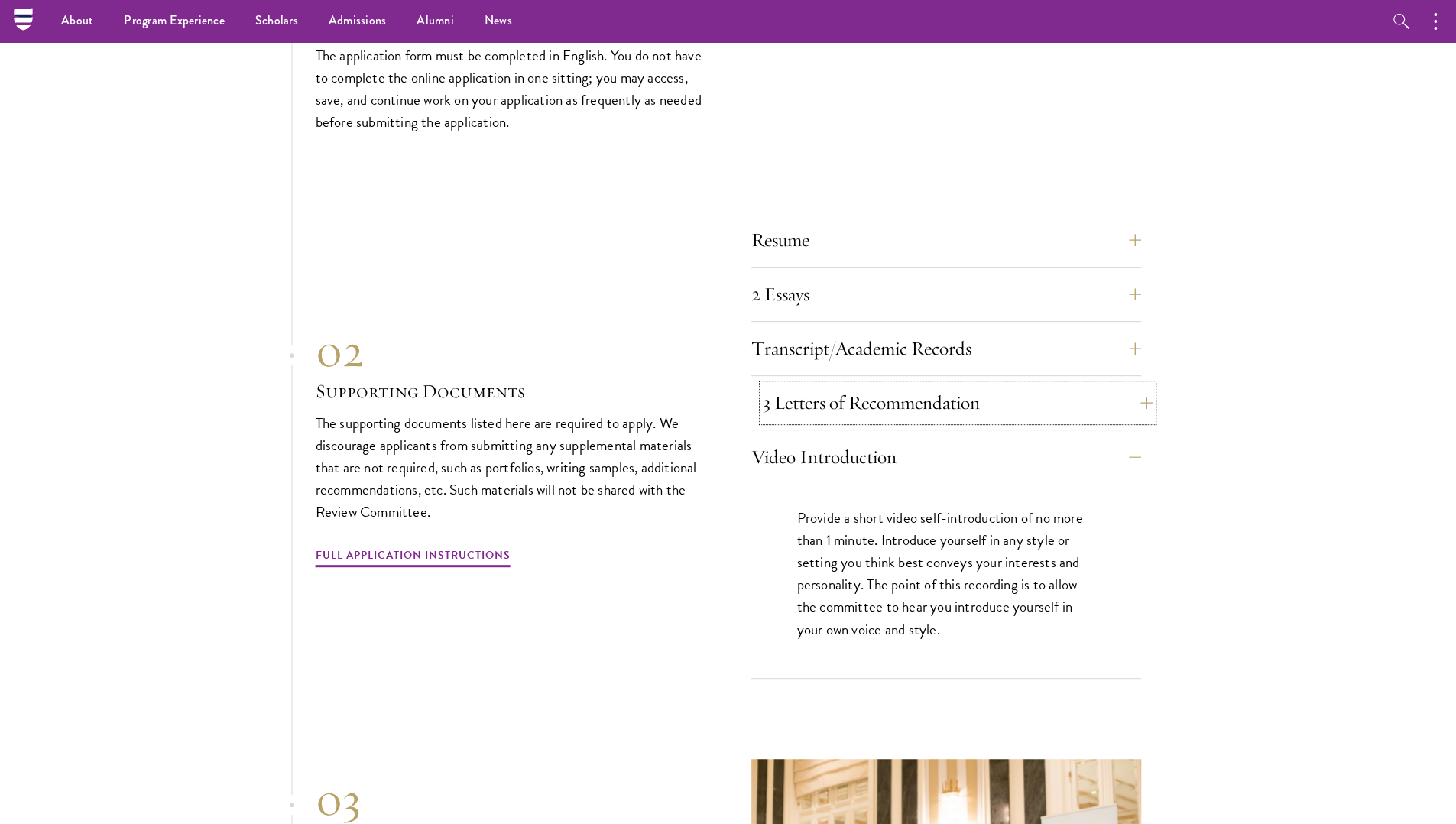
click at [940, 385] on button "3 Letters of Recommendation" at bounding box center [956, 403] width 389 height 37
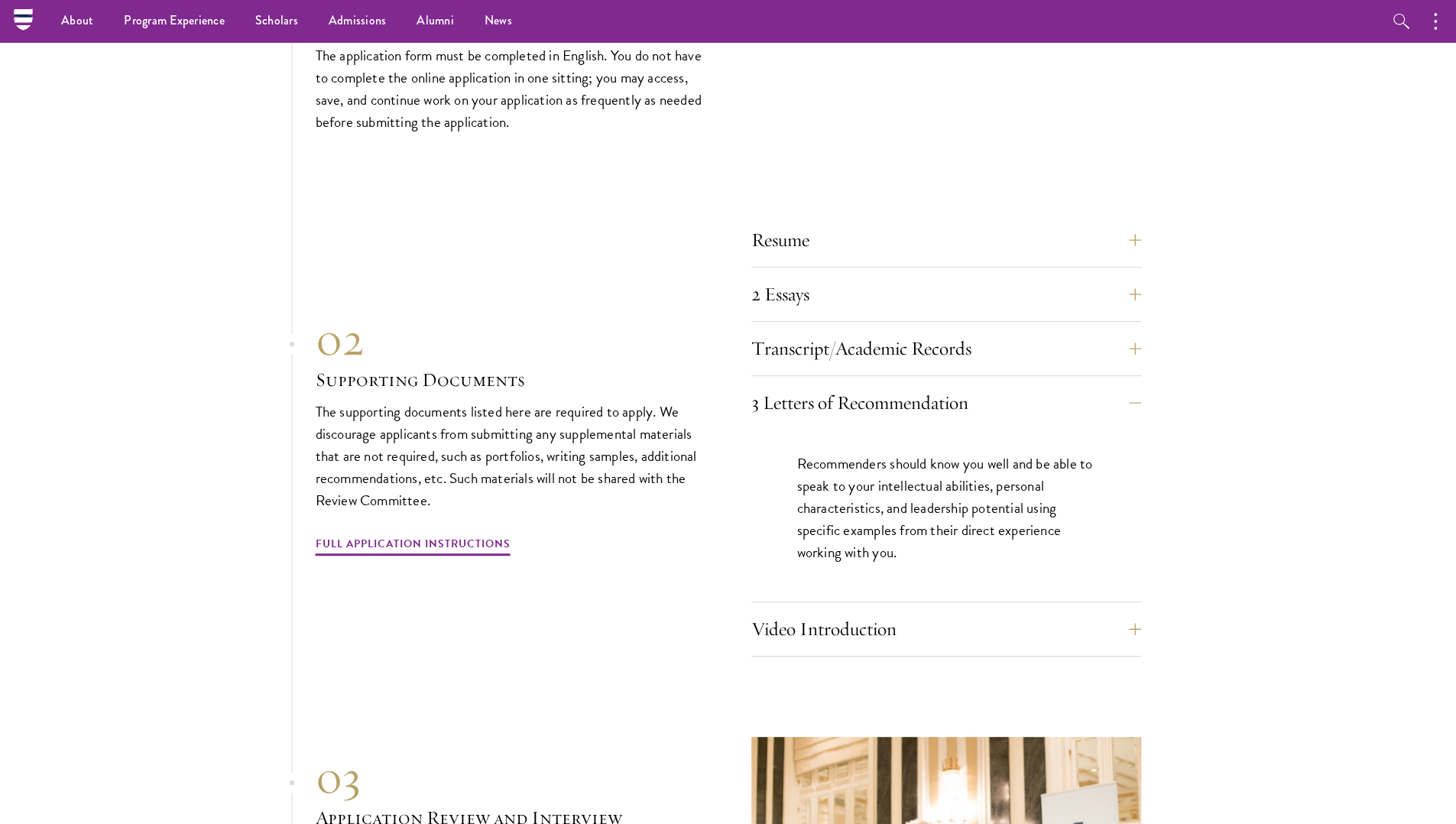
click at [959, 557] on div "Recommenders should know you well and be able to speak to your intellectual abi…" at bounding box center [945, 515] width 389 height 172
